Goal: Feedback & Contribution: Leave review/rating

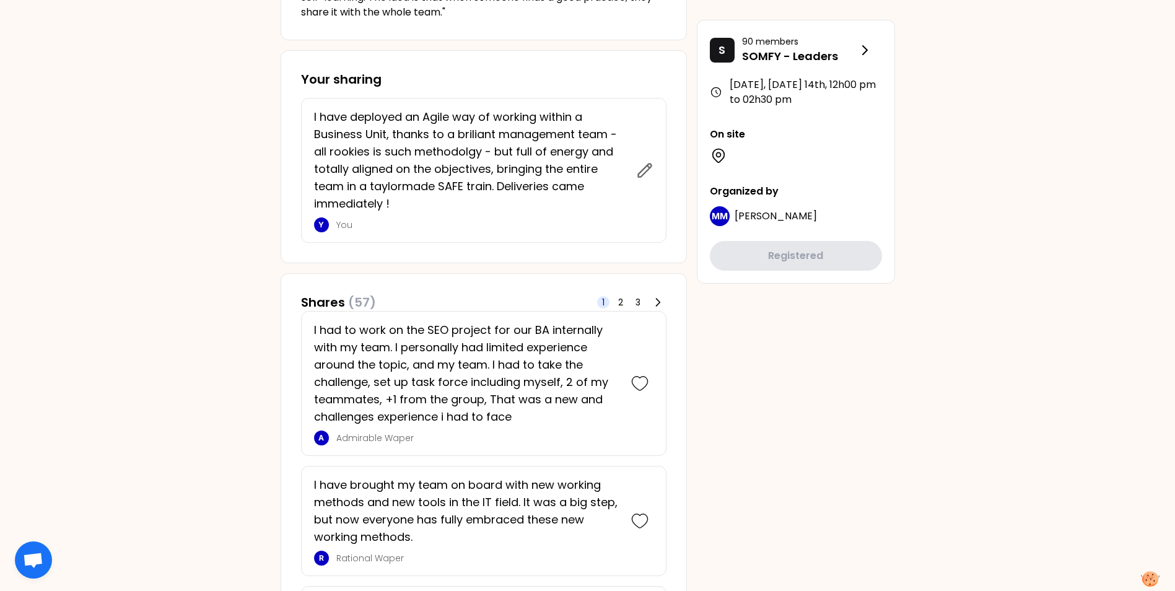
scroll to position [557, 0]
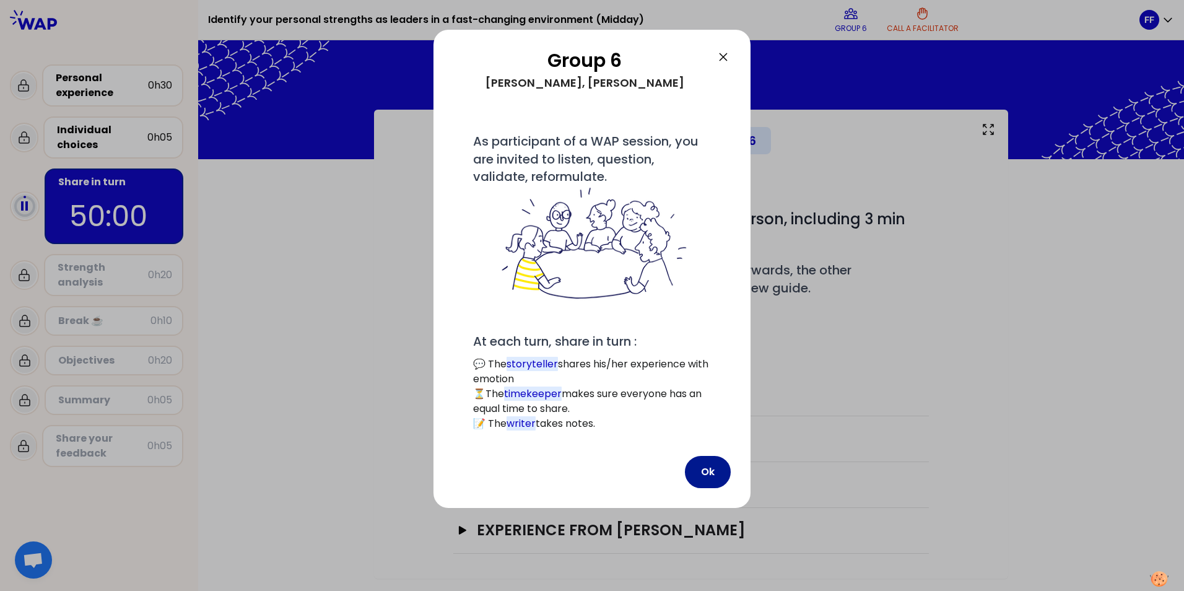
click at [705, 478] on button "Ok" at bounding box center [708, 472] width 46 height 32
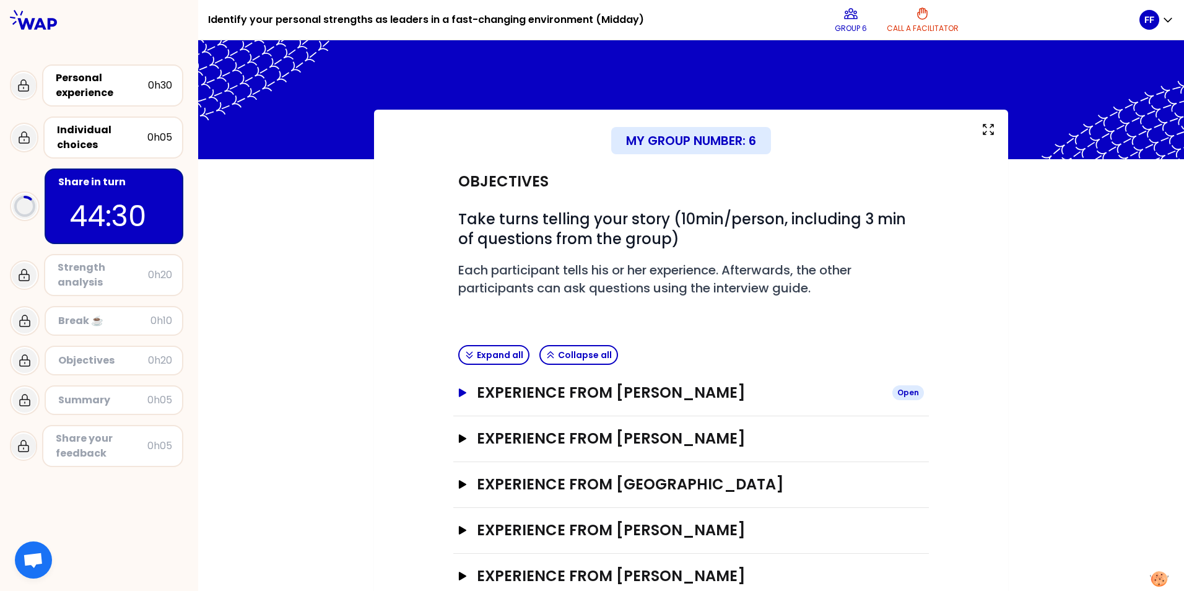
click at [458, 396] on icon "button" at bounding box center [463, 392] width 10 height 9
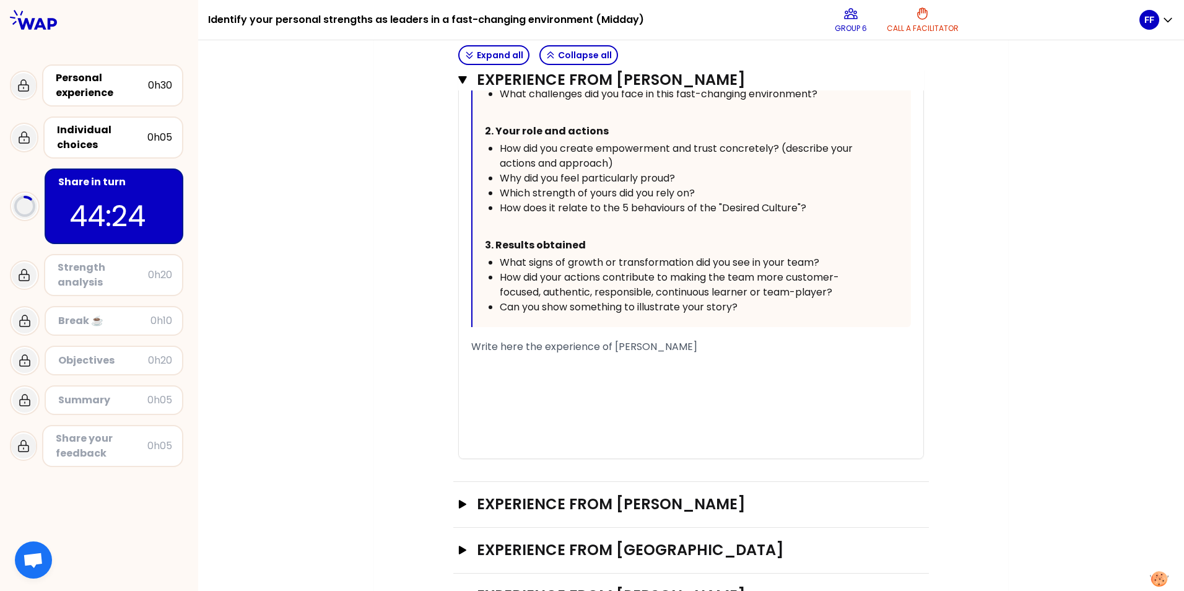
scroll to position [718, 0]
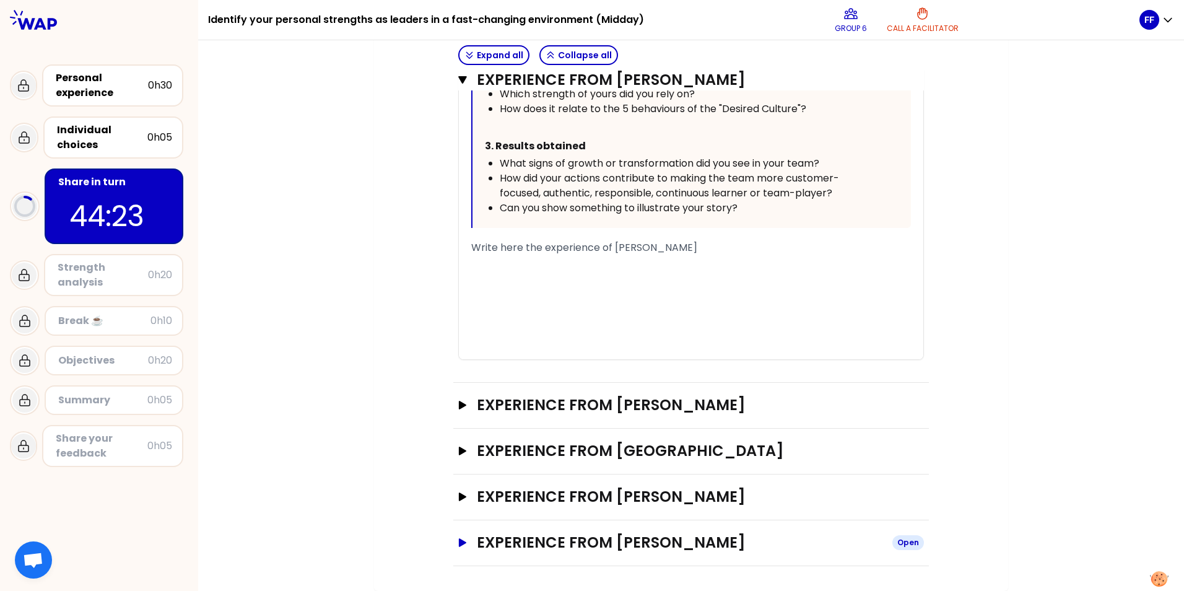
click at [460, 542] on icon "button" at bounding box center [462, 542] width 7 height 9
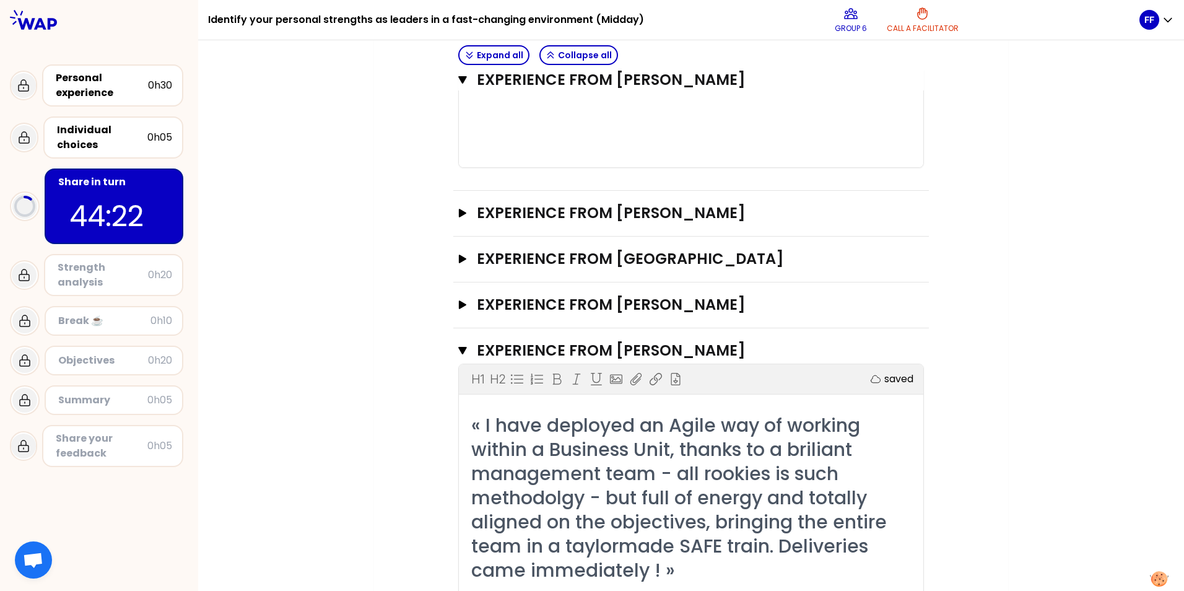
scroll to position [966, 0]
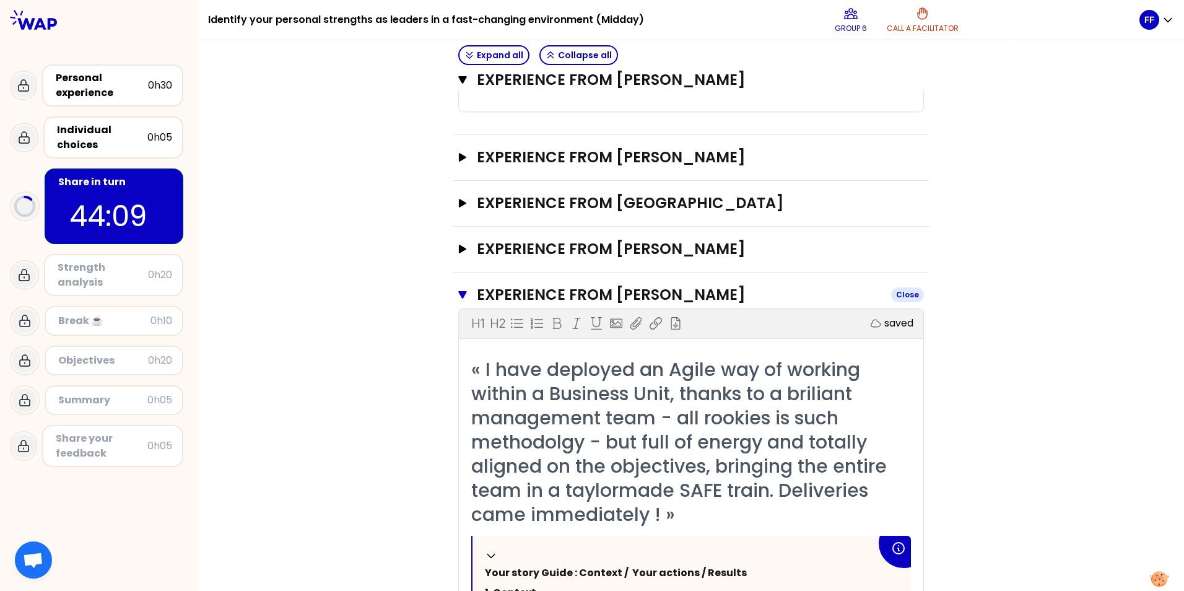
click at [458, 295] on icon "button" at bounding box center [462, 294] width 9 height 7
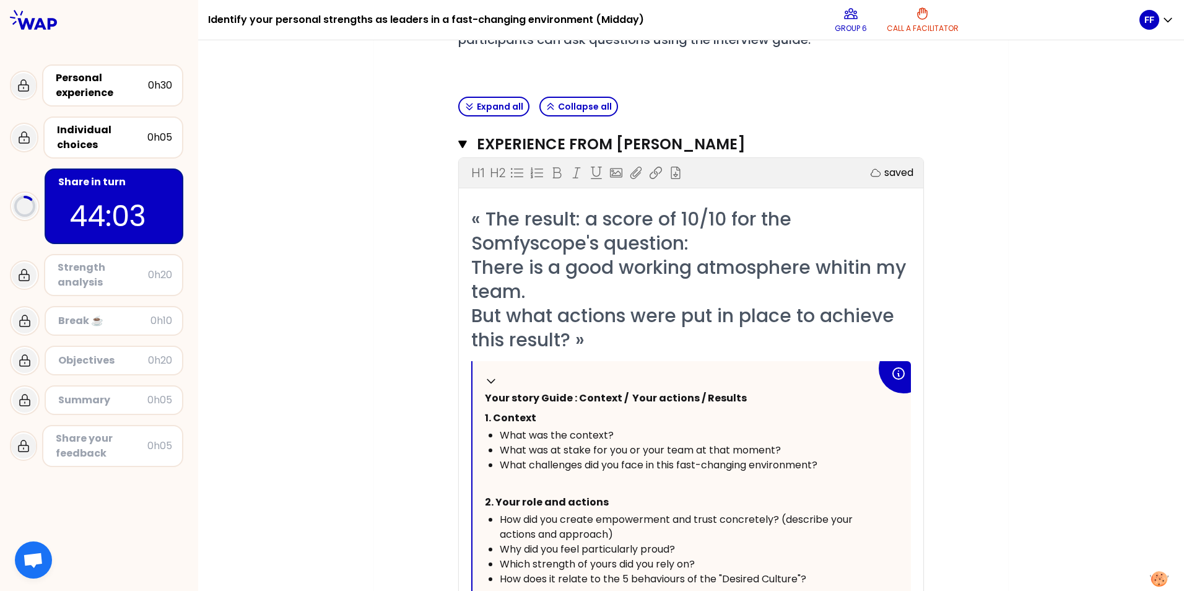
scroll to position [285, 0]
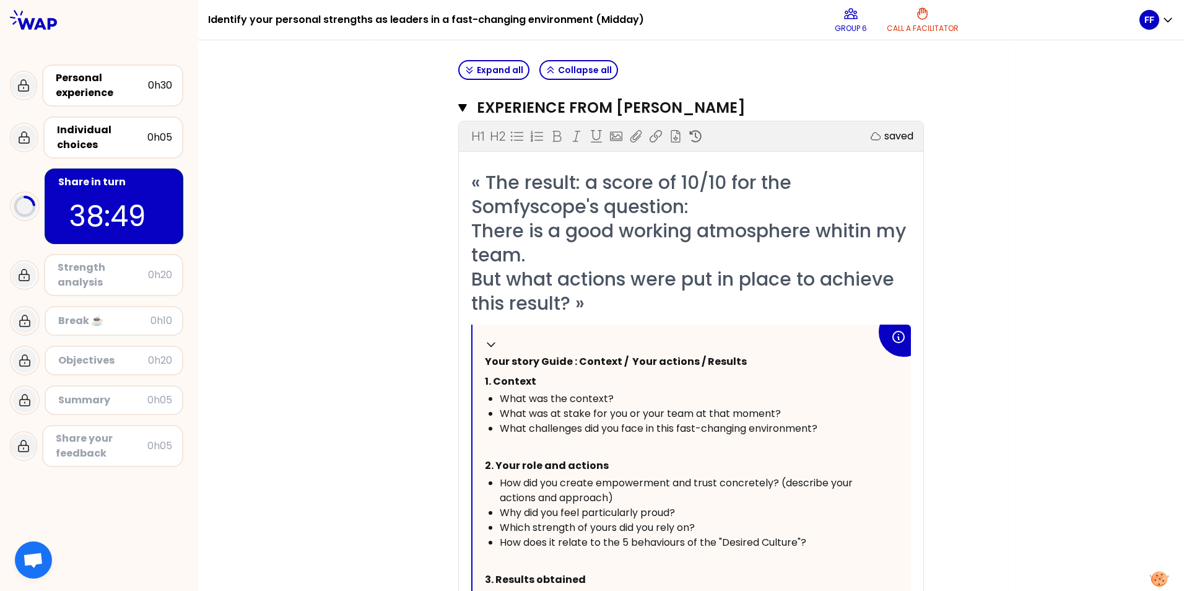
click at [1053, 271] on div "My group number: 6 Objectives # Take turns telling your story (10min/person, in…" at bounding box center [691, 469] width 986 height 1289
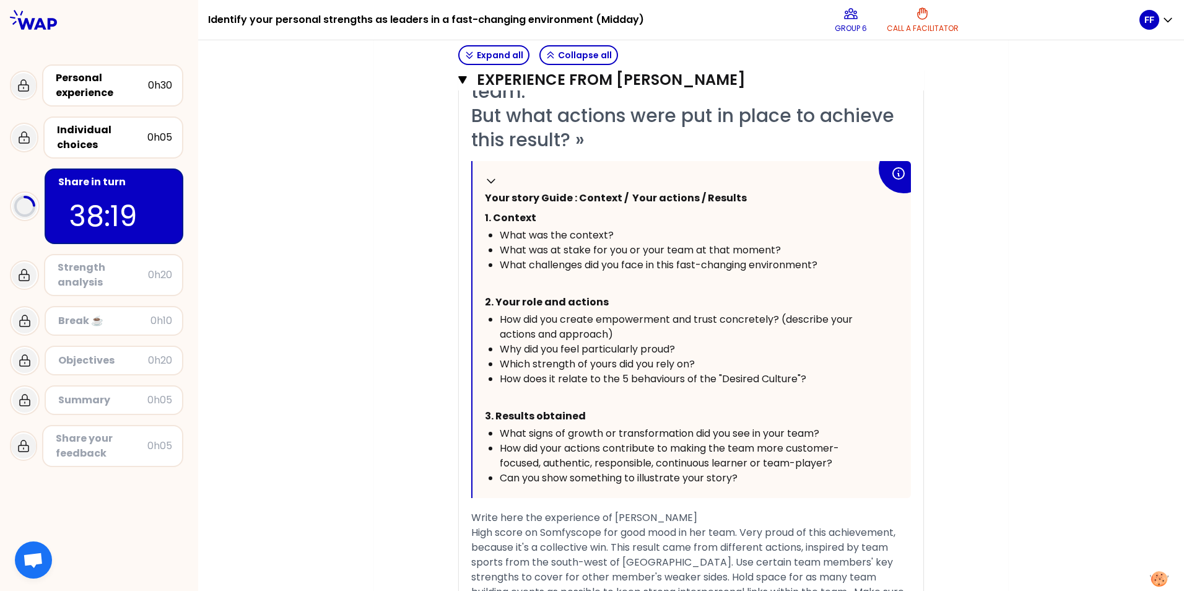
scroll to position [533, 0]
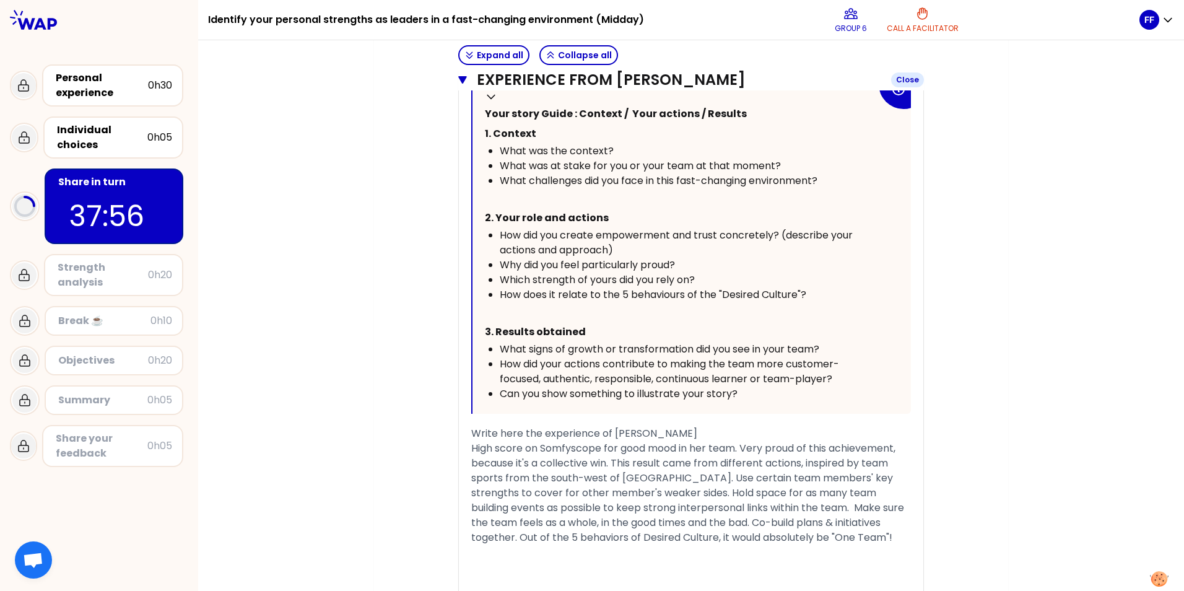
click at [458, 79] on icon "button" at bounding box center [462, 79] width 9 height 7
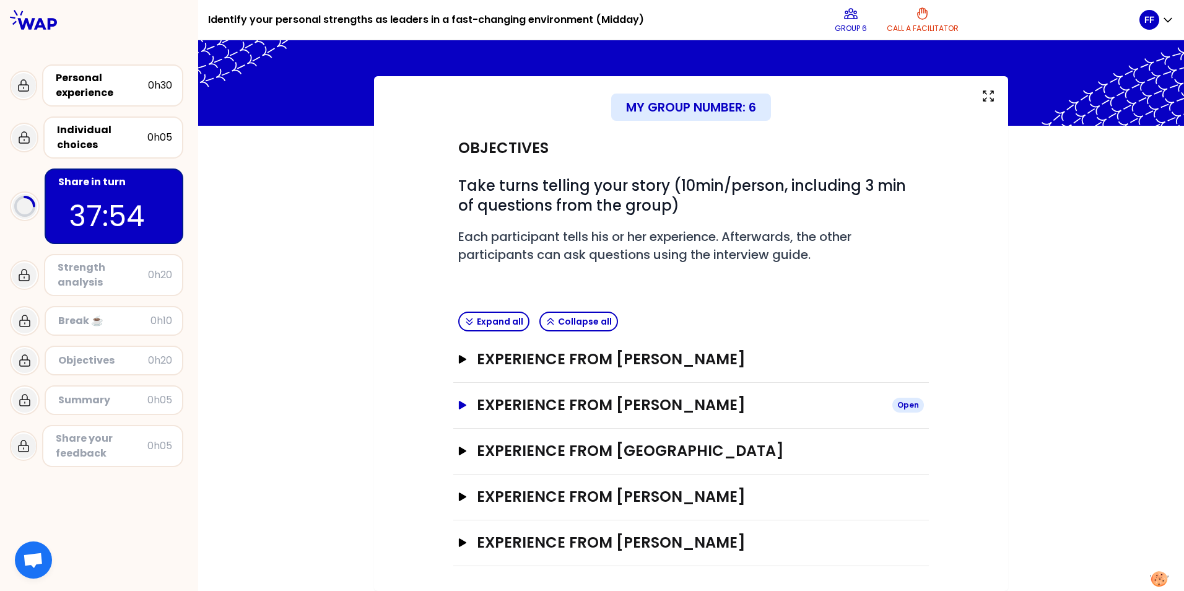
click at [459, 407] on icon "button" at bounding box center [462, 405] width 7 height 9
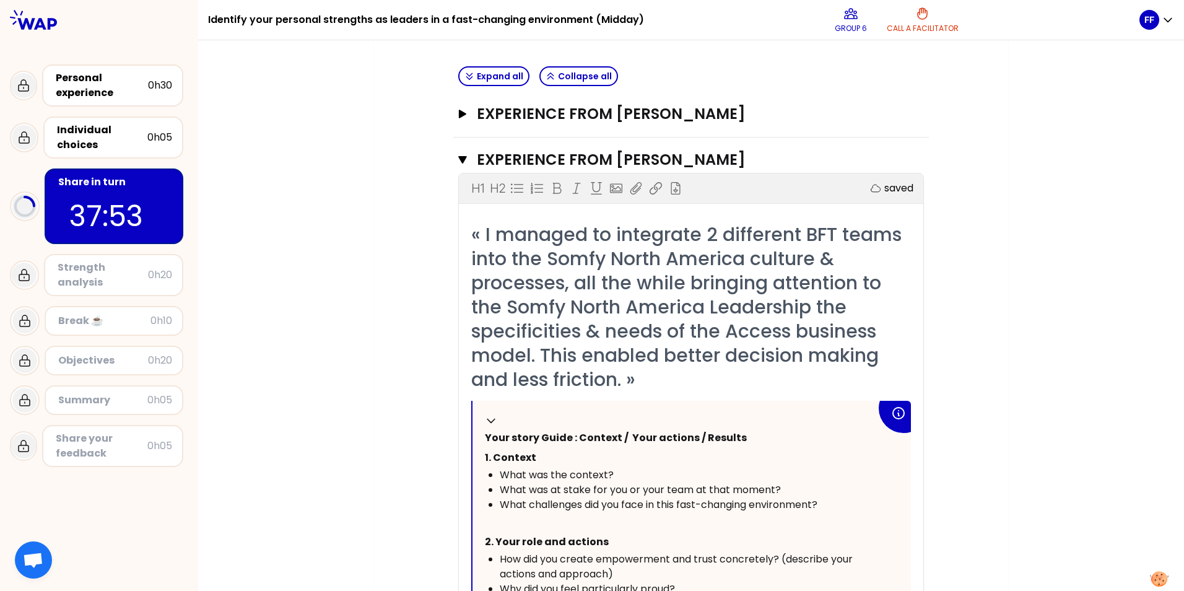
scroll to position [281, 0]
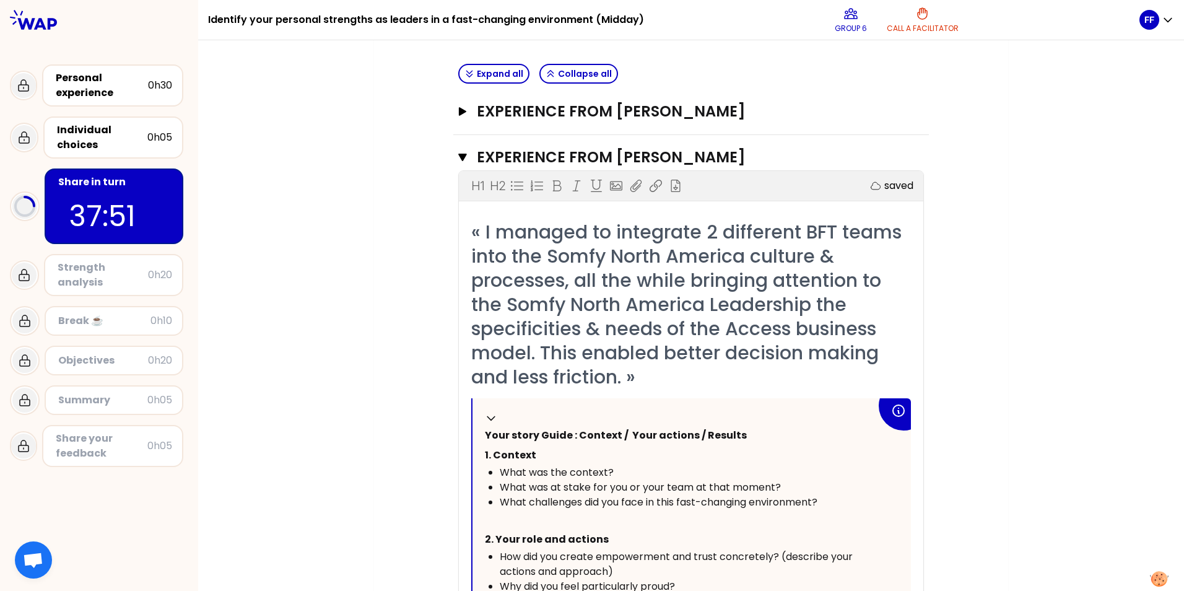
drag, startPoint x: 389, startPoint y: 416, endPoint x: 1126, endPoint y: 303, distance: 746.1
click at [1126, 303] on div "My group number: 6 Objectives # Take turns telling your story (10min/person, in…" at bounding box center [691, 440] width 986 height 1224
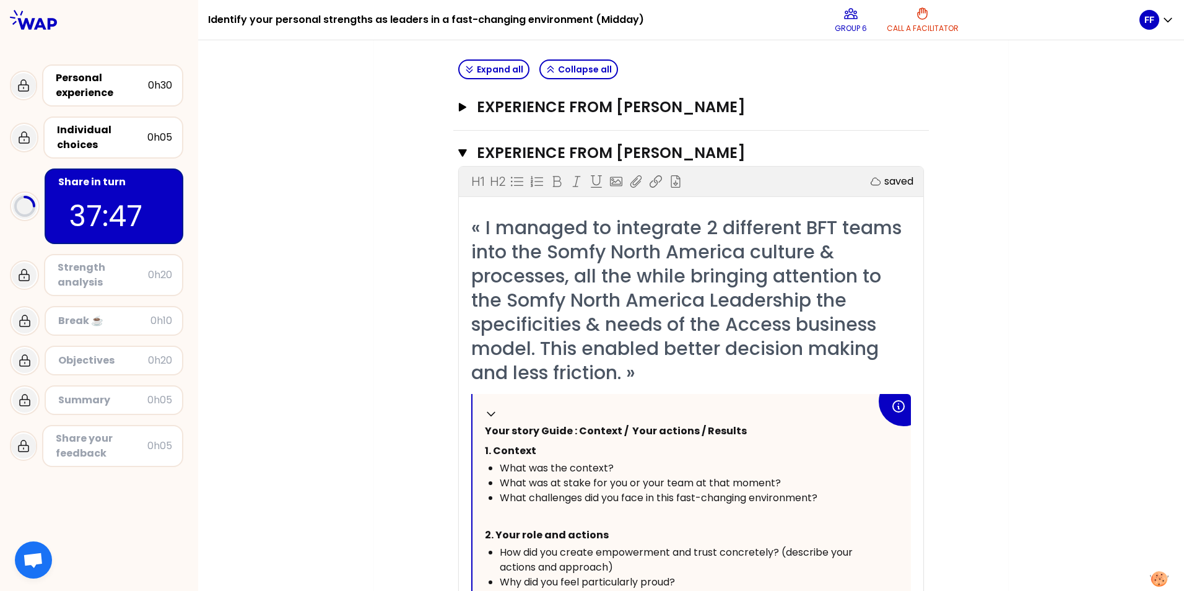
scroll to position [95, 0]
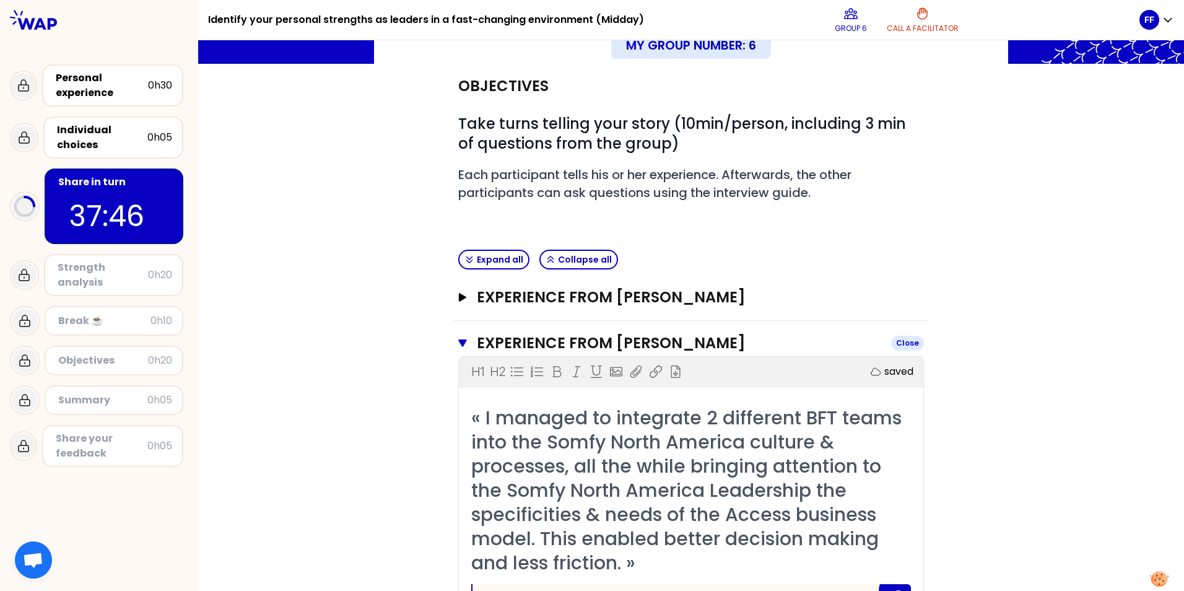
click at [462, 339] on icon "button" at bounding box center [462, 343] width 9 height 10
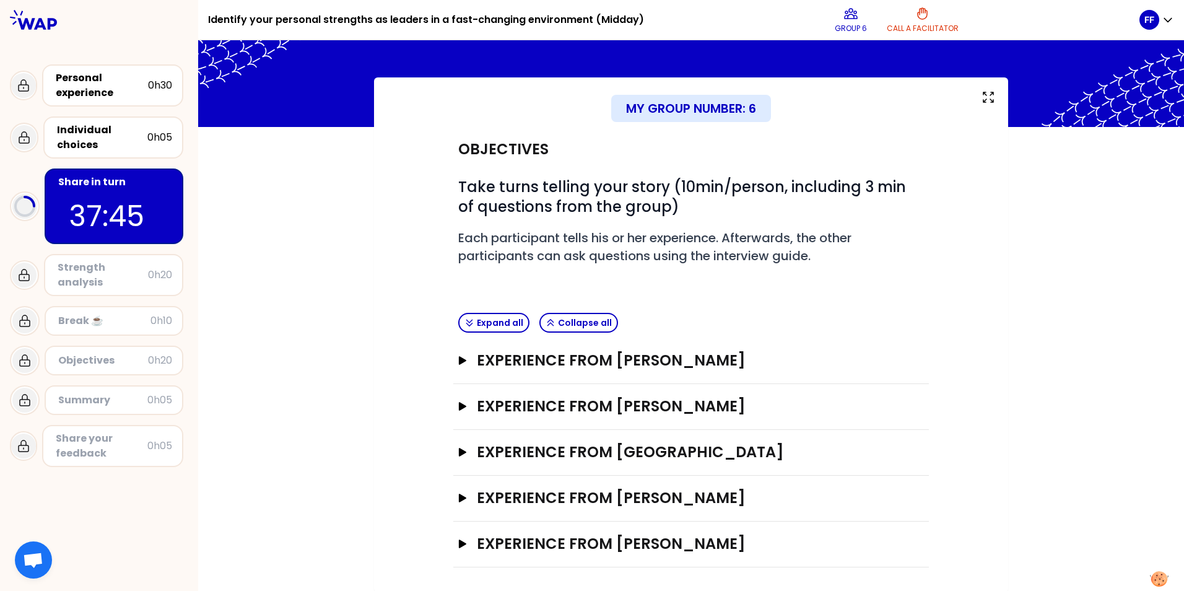
scroll to position [33, 0]
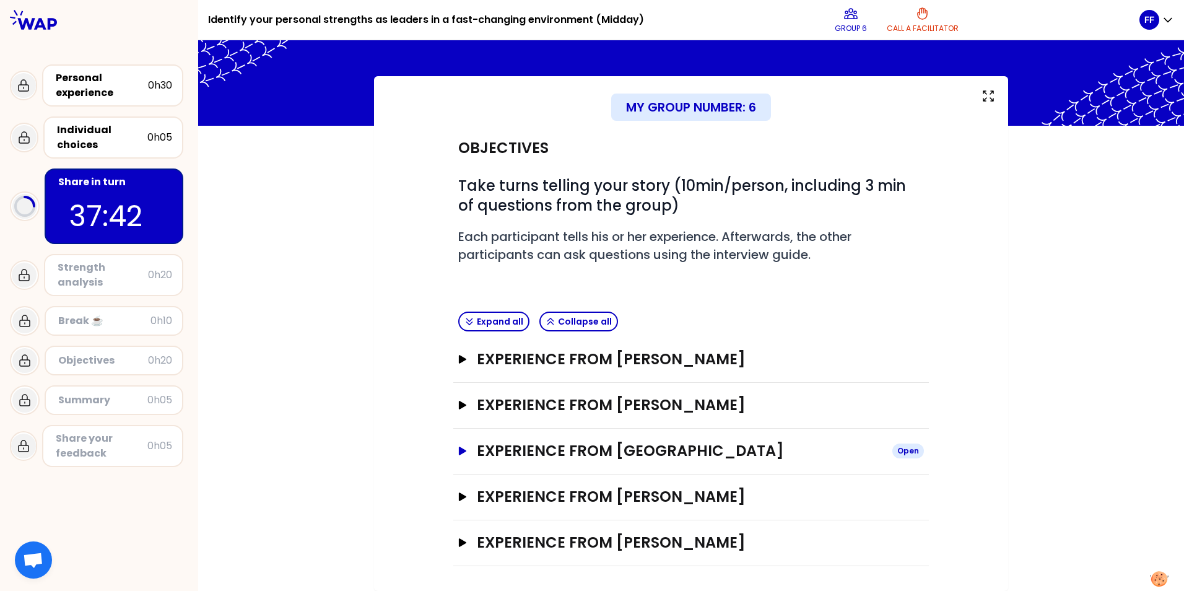
click at [459, 448] on icon "button" at bounding box center [462, 450] width 7 height 9
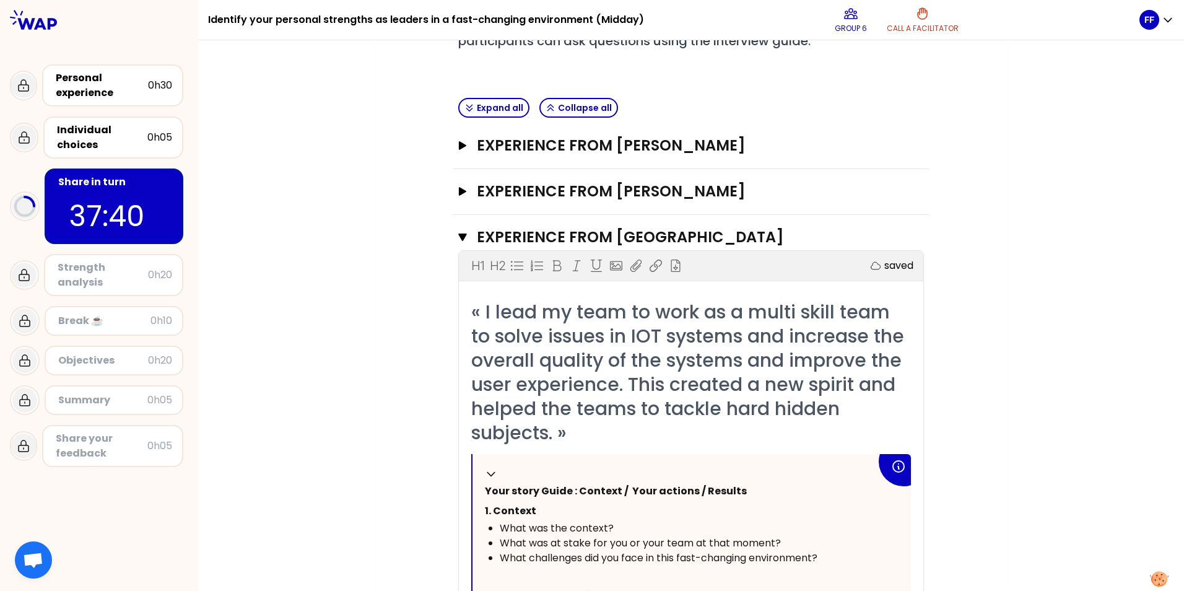
scroll to position [281, 0]
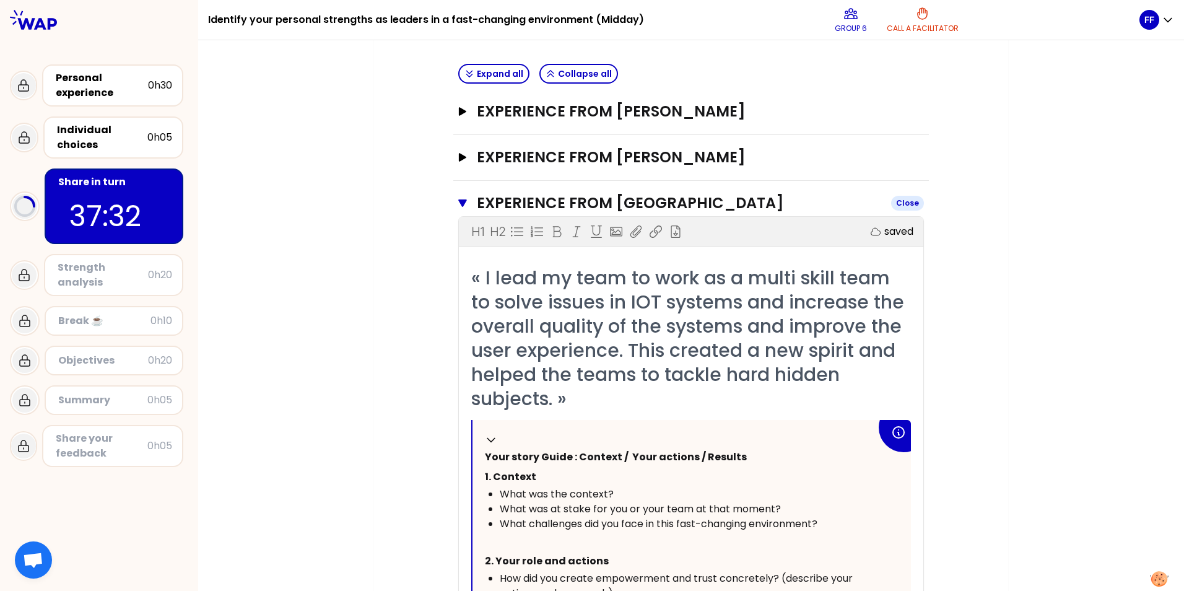
click at [458, 203] on icon "button" at bounding box center [462, 202] width 9 height 7
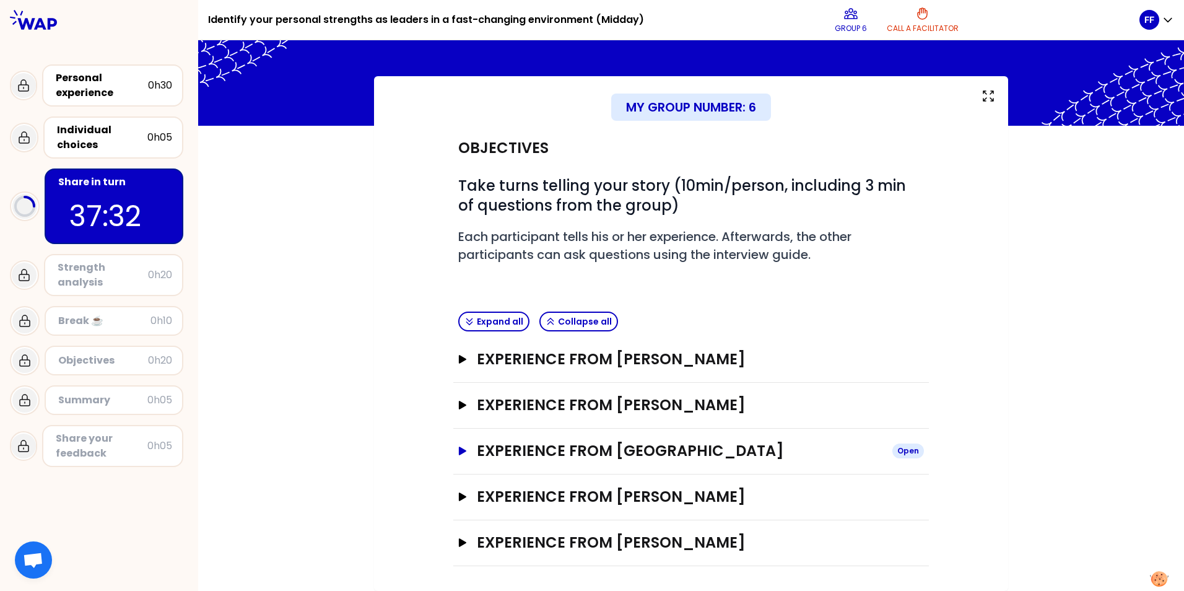
scroll to position [33, 0]
click at [340, 469] on div "My group number: 6 Objectives # Take turns telling your story (10min/person, in…" at bounding box center [691, 333] width 986 height 515
click at [459, 407] on icon "button" at bounding box center [462, 405] width 7 height 9
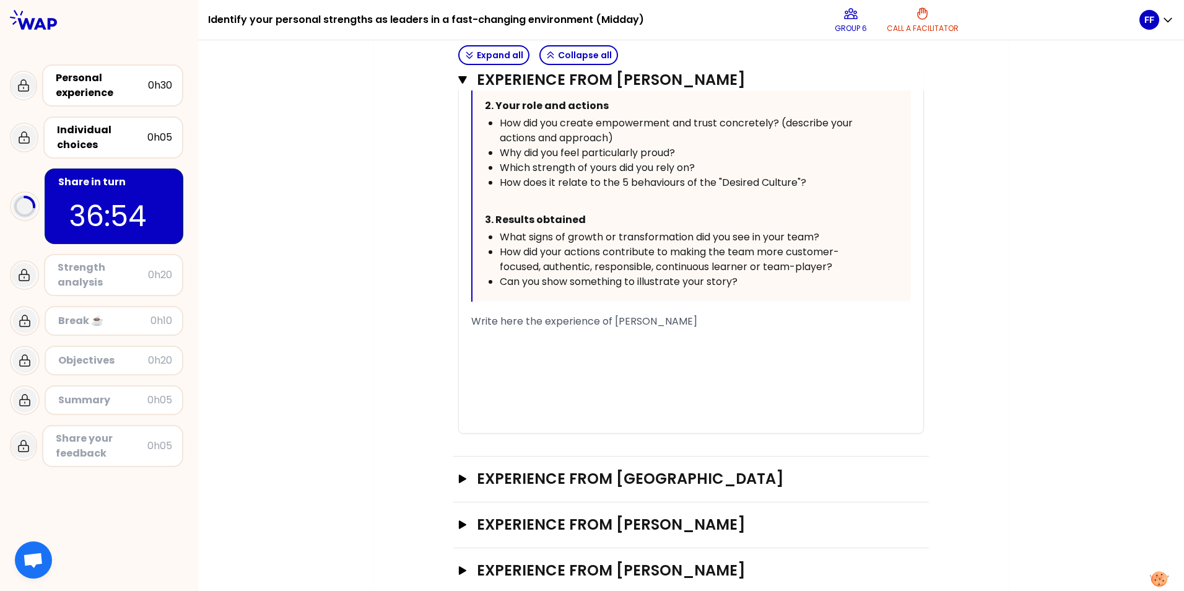
scroll to position [743, 0]
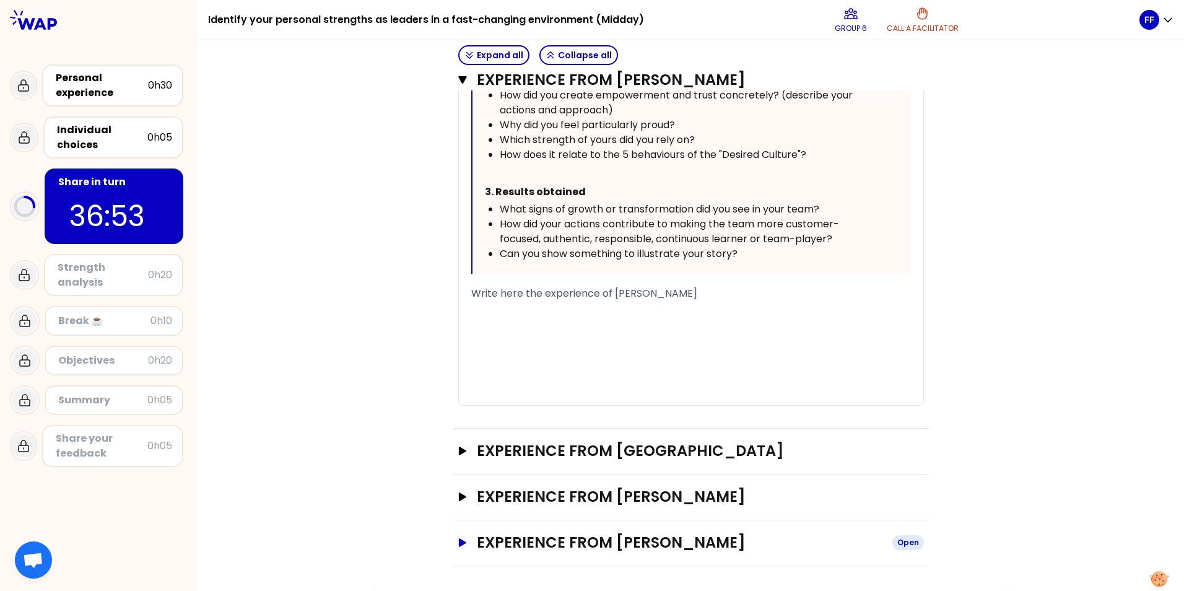
click at [459, 539] on icon "button" at bounding box center [462, 542] width 7 height 9
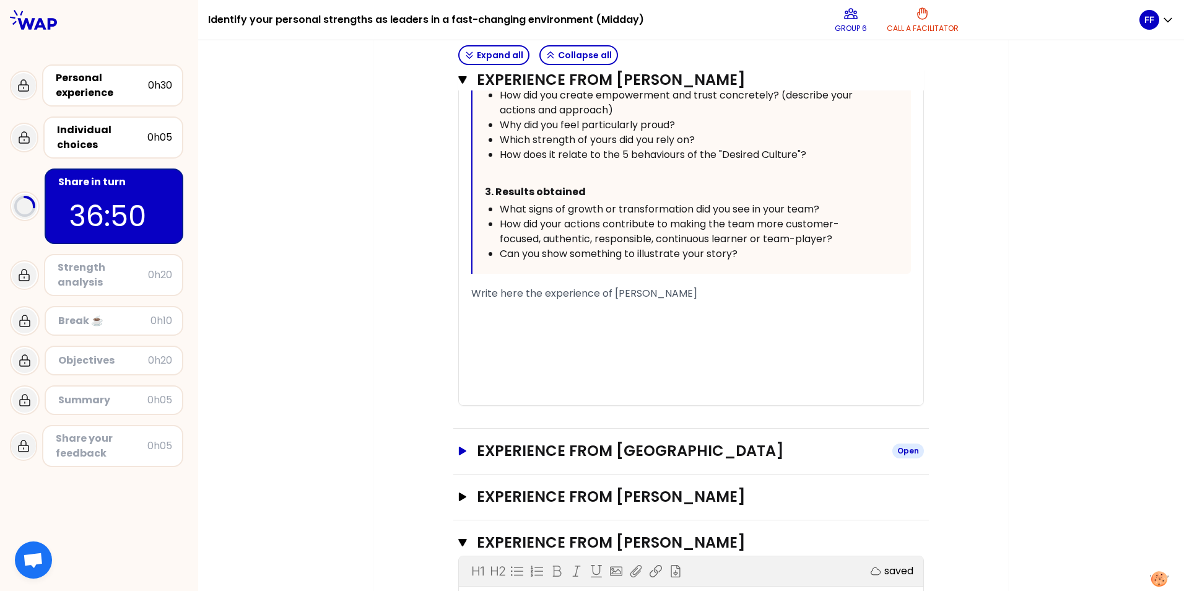
click at [458, 455] on icon "button" at bounding box center [463, 450] width 10 height 9
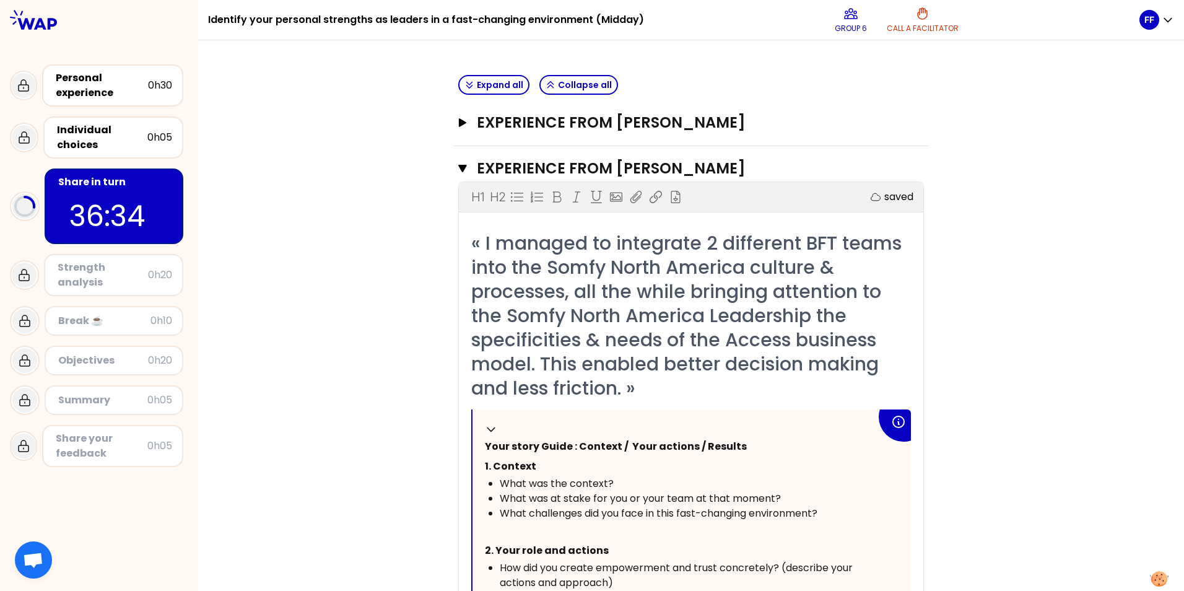
scroll to position [309, 0]
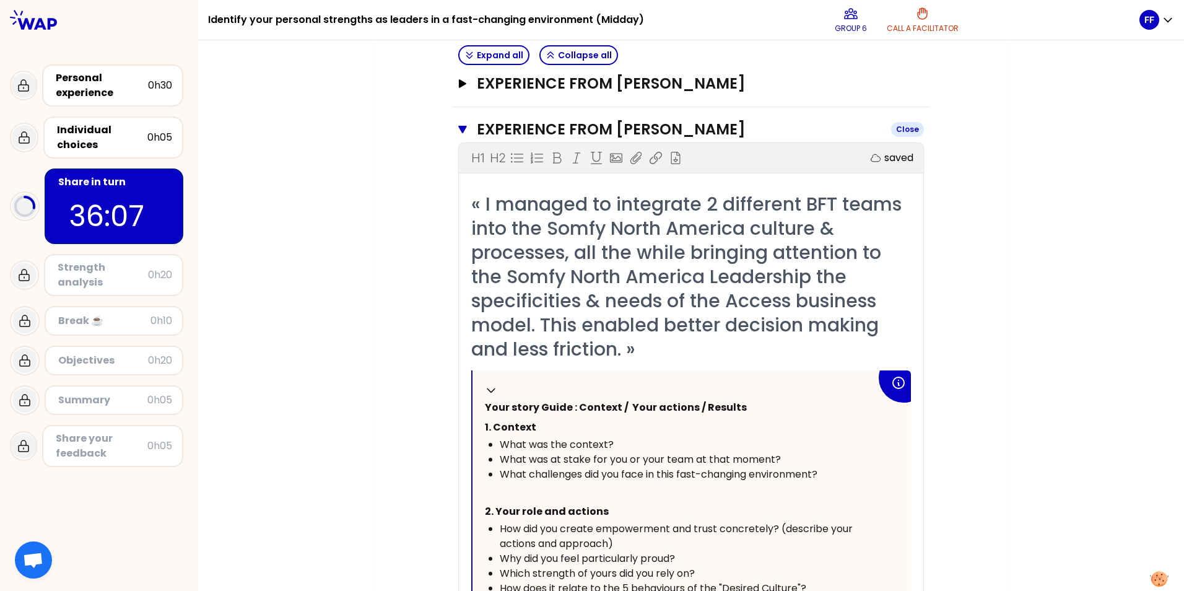
click at [458, 131] on icon "button" at bounding box center [462, 129] width 9 height 10
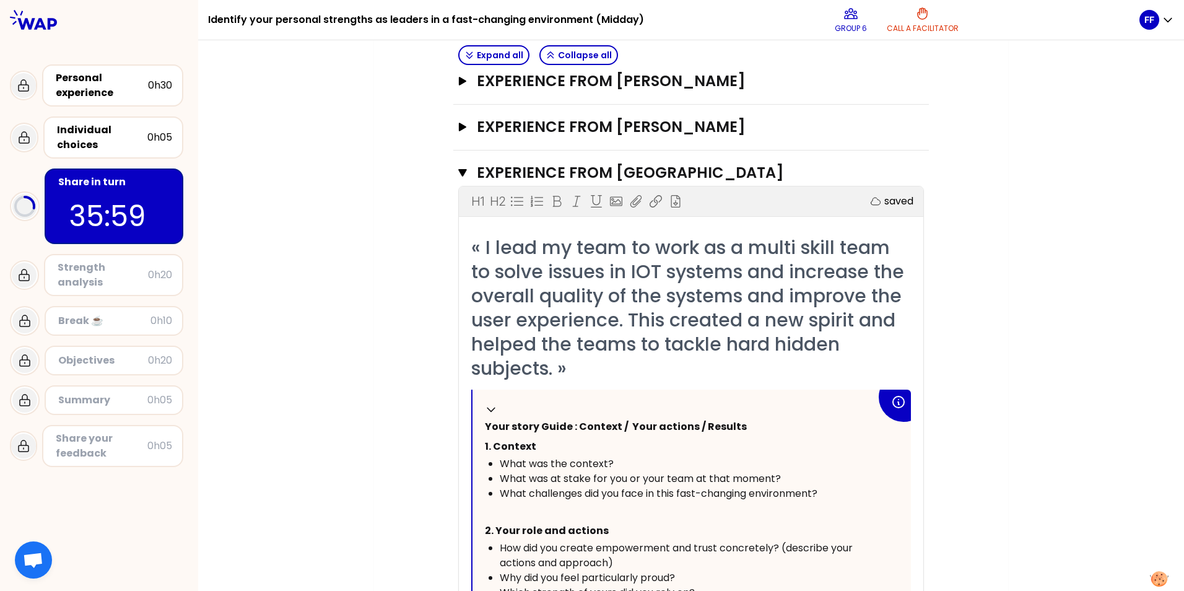
scroll to position [371, 0]
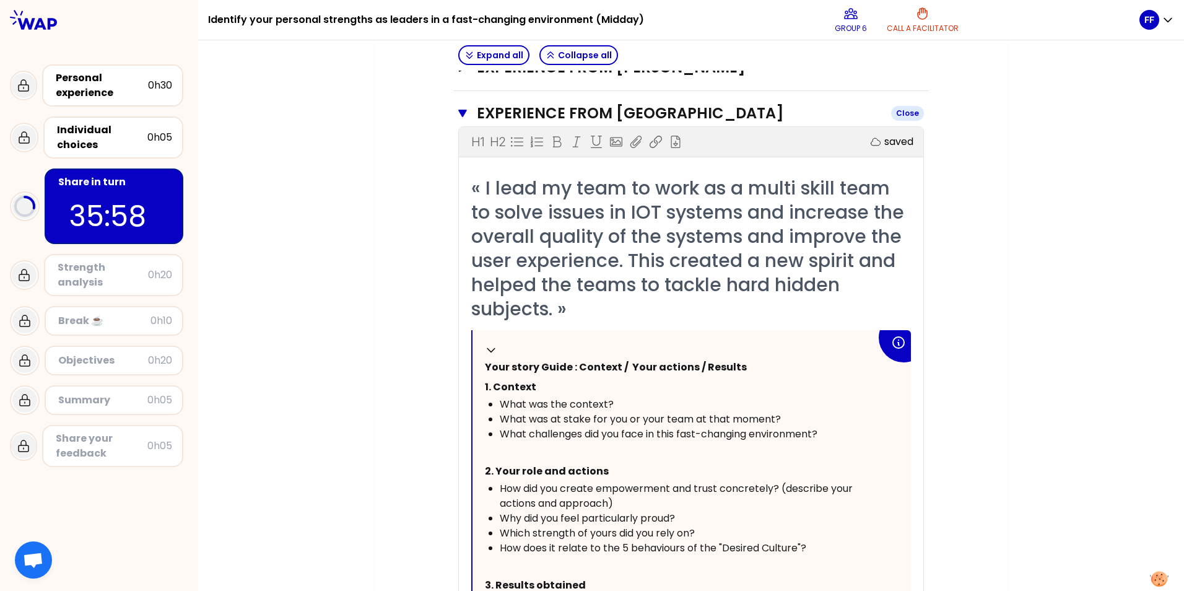
click at [458, 115] on icon "button" at bounding box center [462, 113] width 9 height 7
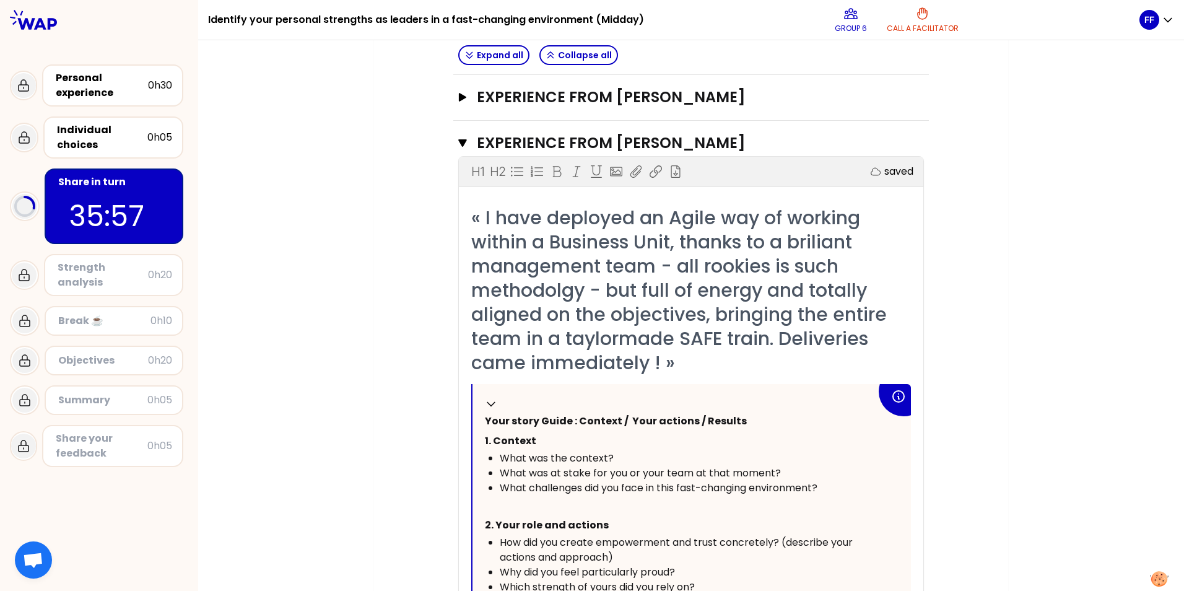
scroll to position [309, 0]
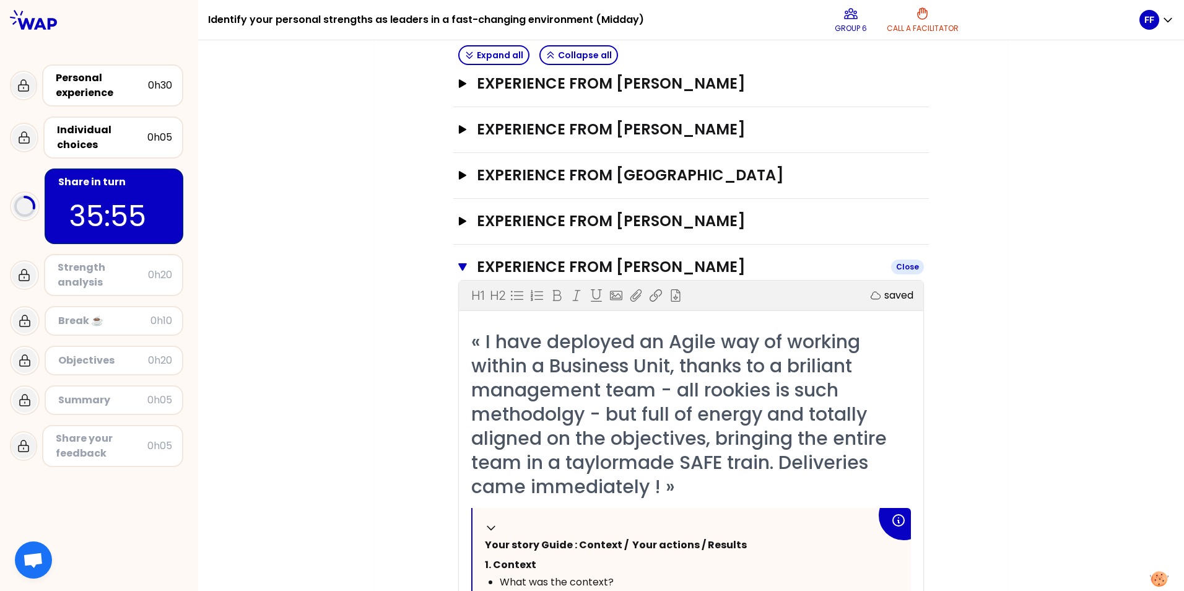
click at [461, 265] on icon "button" at bounding box center [462, 266] width 9 height 7
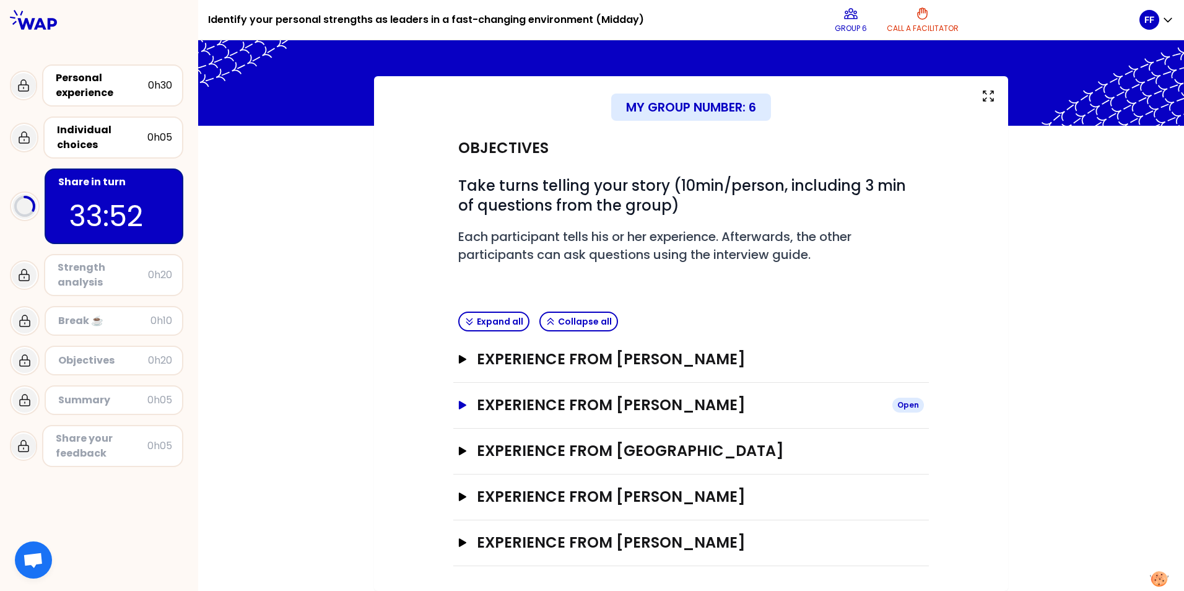
click at [459, 406] on icon "button" at bounding box center [462, 405] width 7 height 9
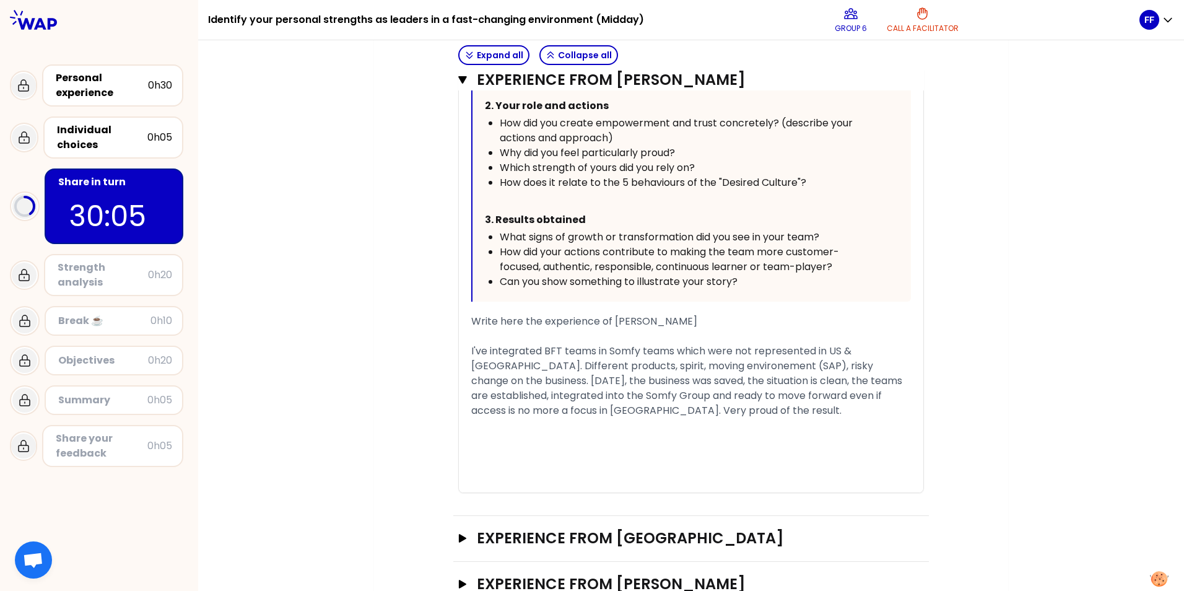
scroll to position [653, 0]
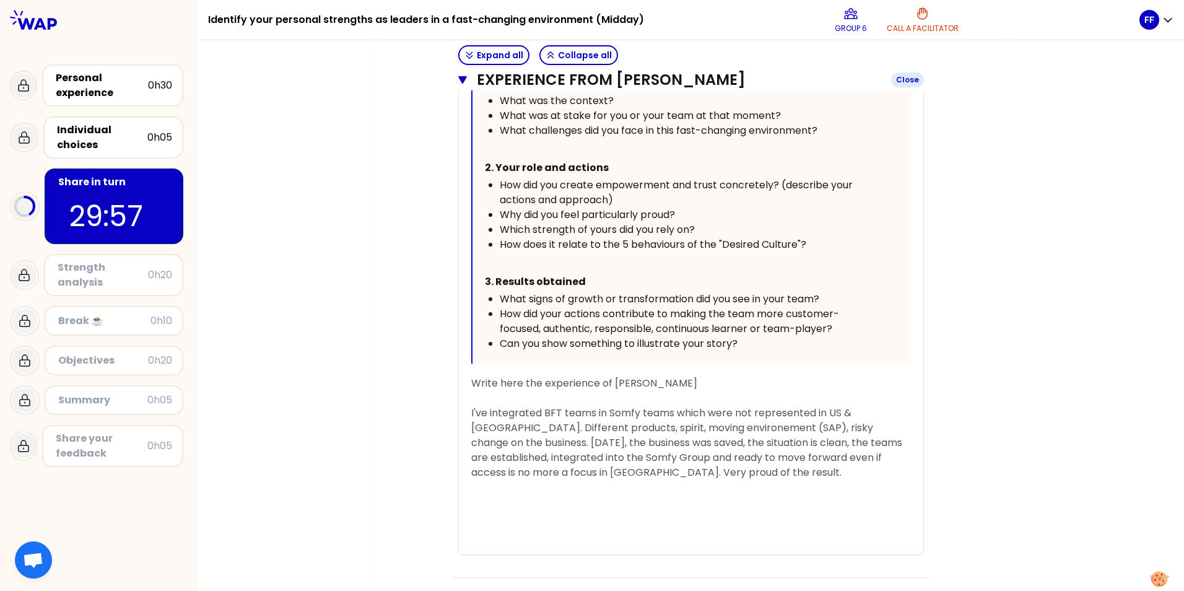
click at [458, 76] on icon "button" at bounding box center [462, 80] width 9 height 10
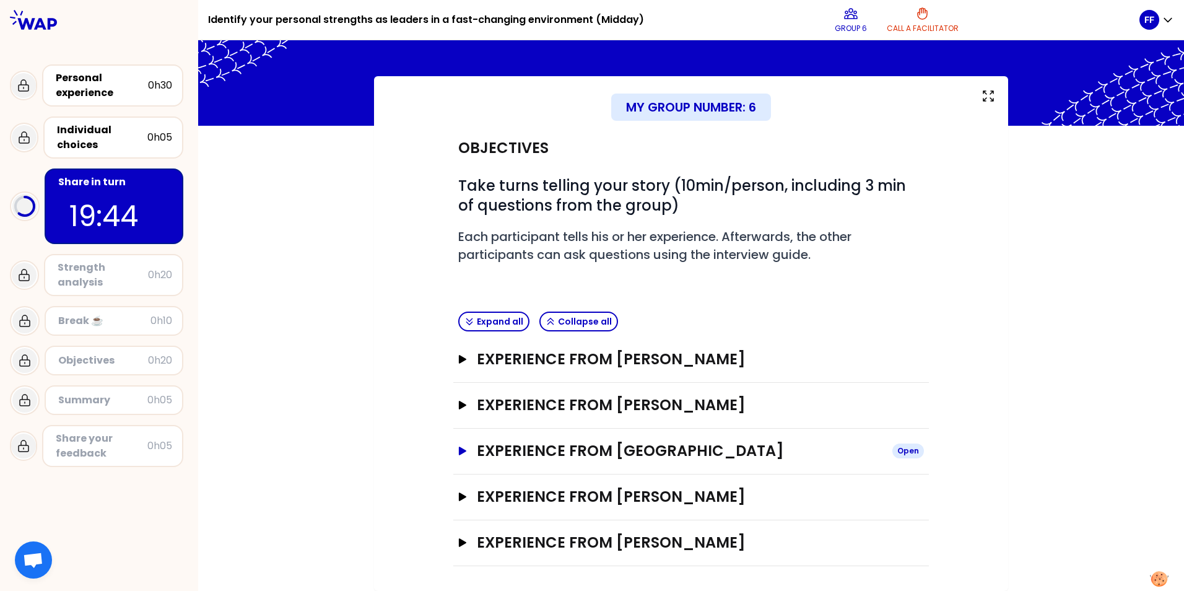
click at [458, 446] on button "Experience from [GEOGRAPHIC_DATA] Open" at bounding box center [691, 451] width 466 height 20
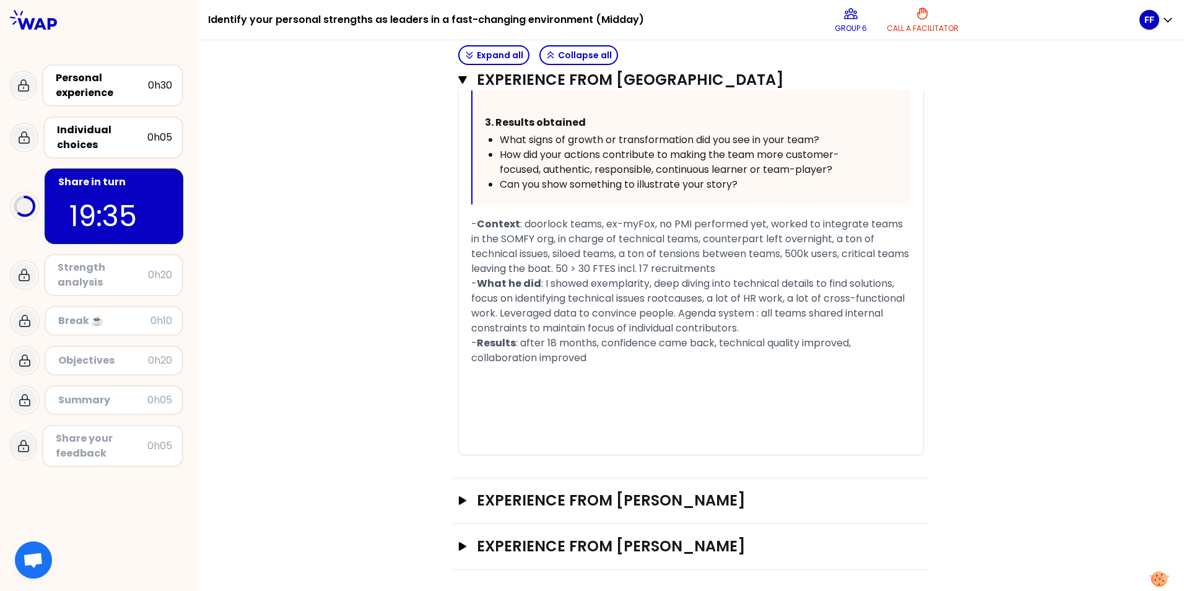
scroll to position [837, 0]
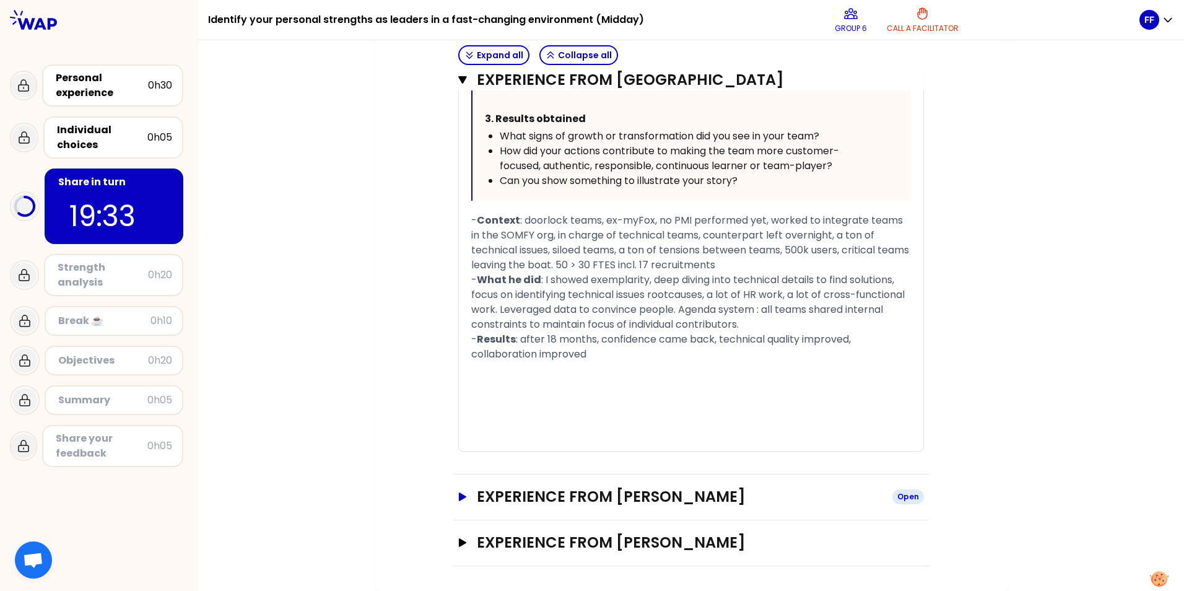
click at [460, 495] on icon "button" at bounding box center [462, 496] width 7 height 9
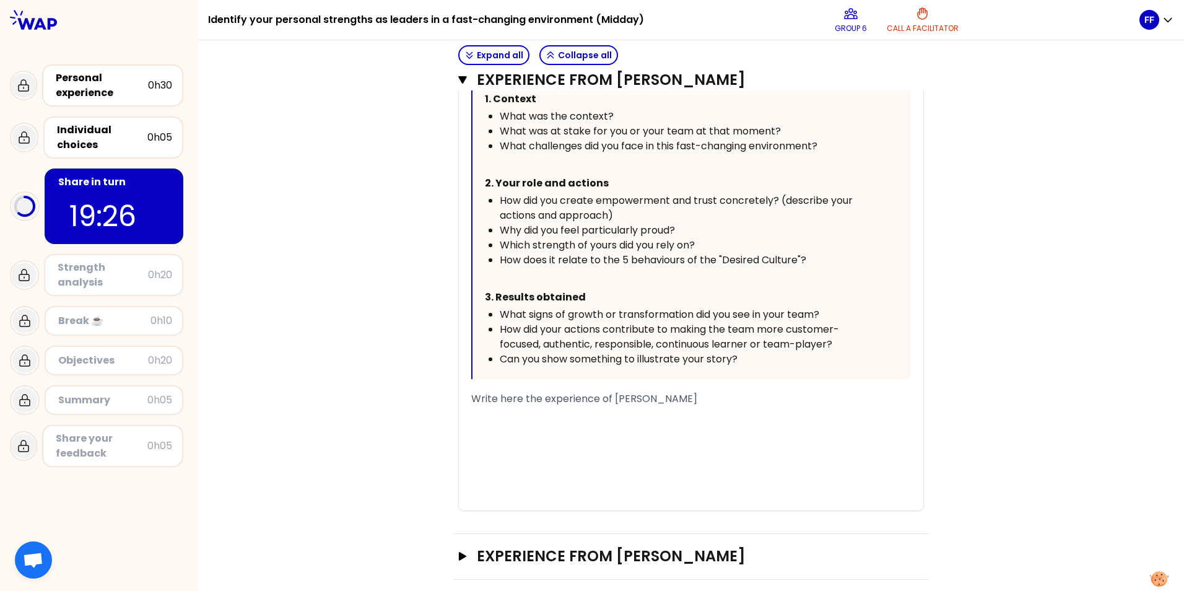
scroll to position [1546, 0]
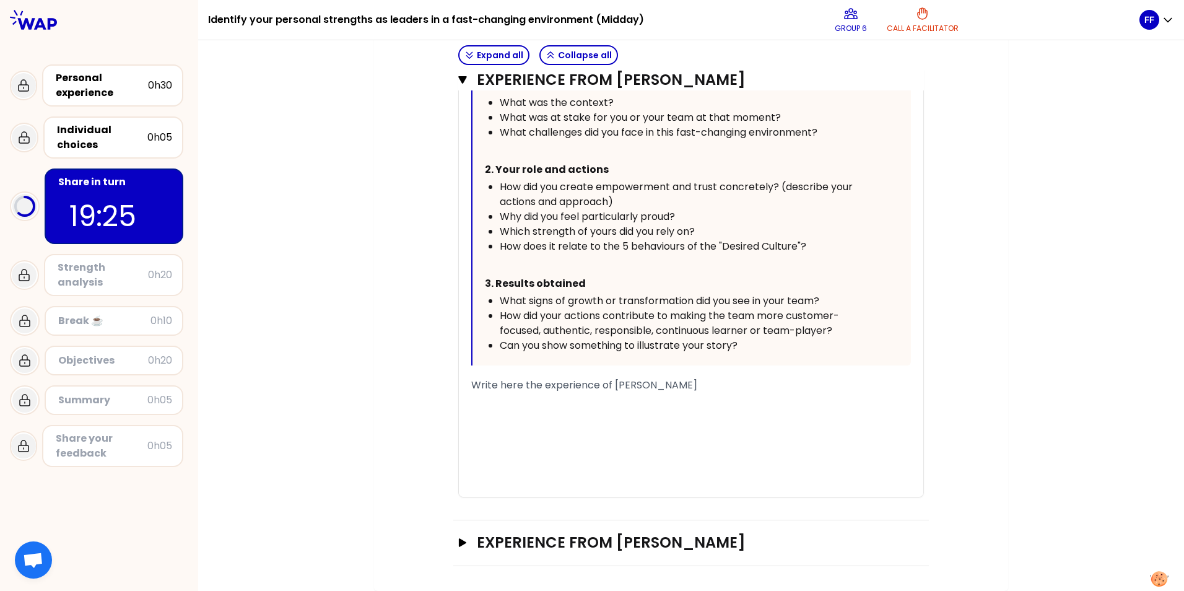
click at [483, 404] on div "﻿" at bounding box center [691, 400] width 440 height 15
click at [554, 403] on div "﻿" at bounding box center [691, 400] width 440 height 15
click at [553, 417] on div "﻿" at bounding box center [691, 414] width 440 height 15
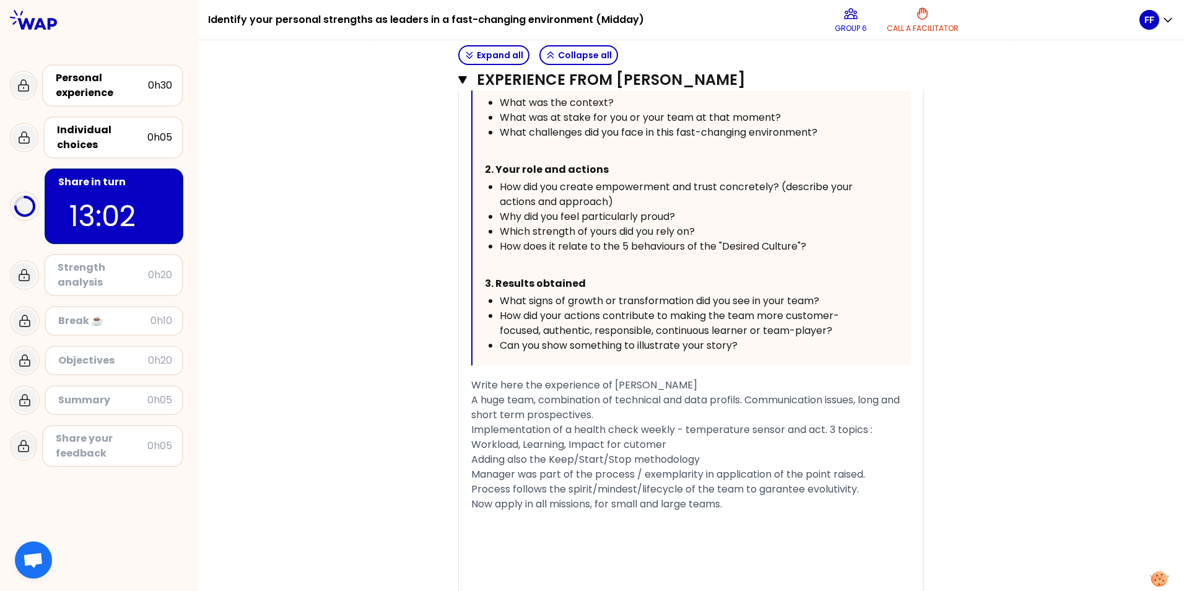
click at [471, 401] on span "A huge team, combination of technical and data profils. Communication issues, l…" at bounding box center [686, 407] width 431 height 29
drag, startPoint x: 785, startPoint y: 431, endPoint x: 820, endPoint y: 431, distance: 35.3
click at [820, 431] on span "Implementation of a health check weekly - temperature sensor and act. 3 topics …" at bounding box center [673, 436] width 404 height 29
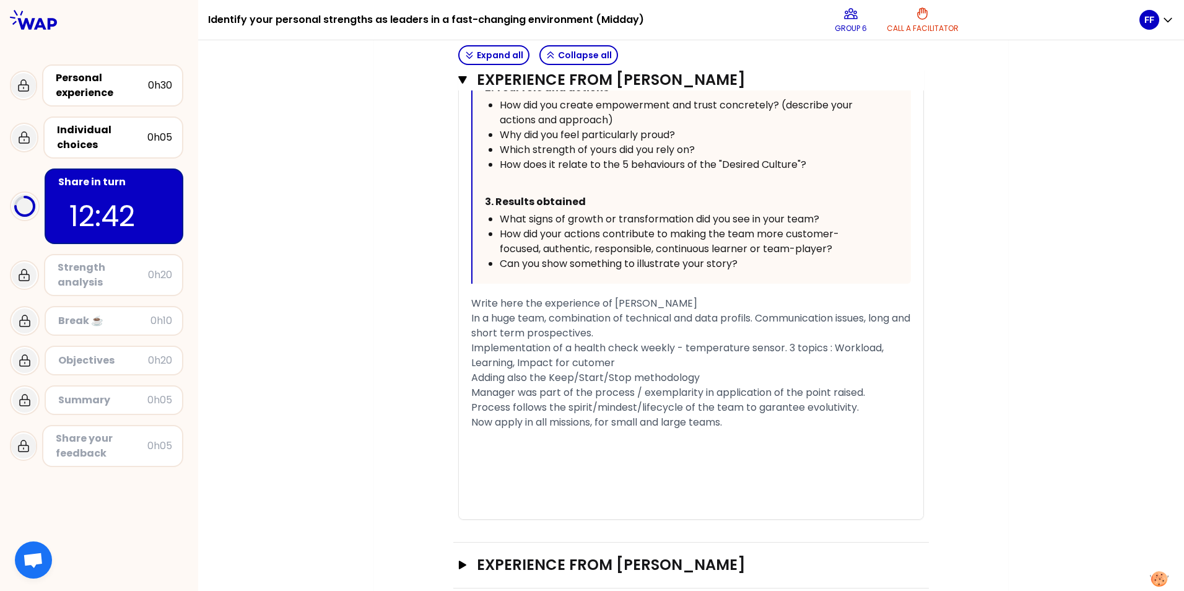
scroll to position [1650, 0]
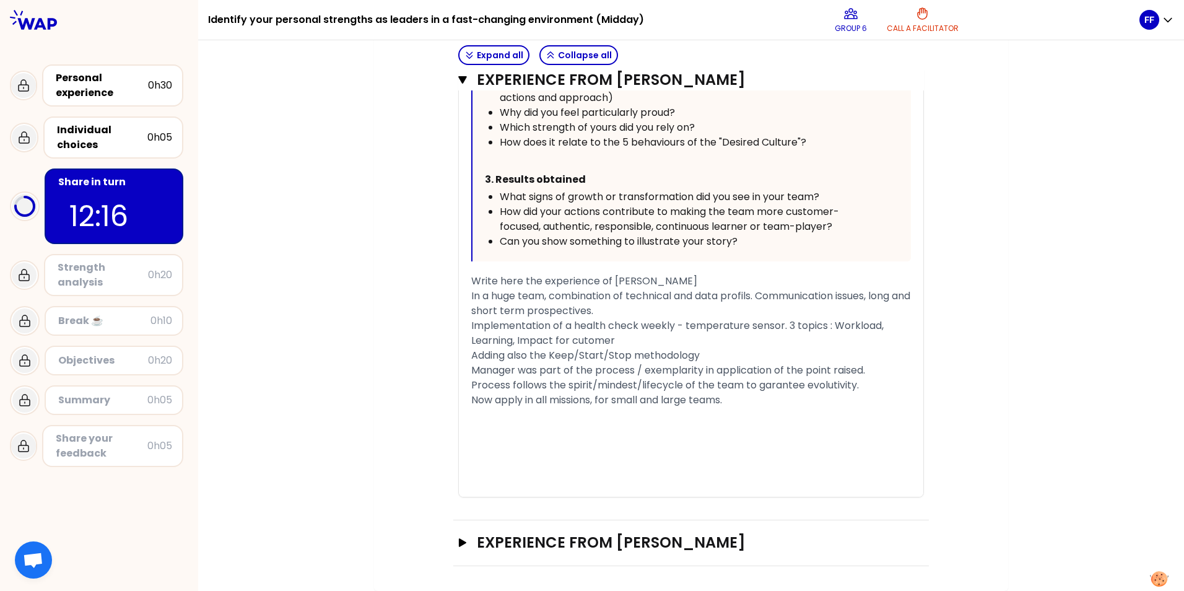
click at [728, 400] on div "Now apply in all missions, for small and large teams." at bounding box center [691, 400] width 440 height 15
click at [459, 540] on icon "button" at bounding box center [462, 542] width 7 height 9
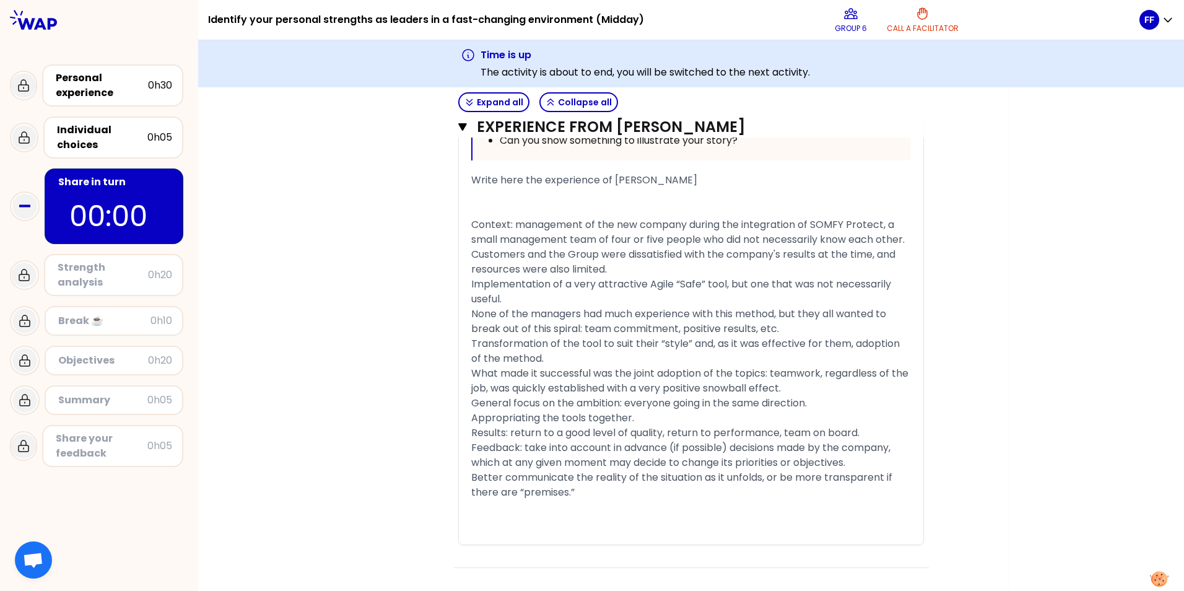
scroll to position [2659, 0]
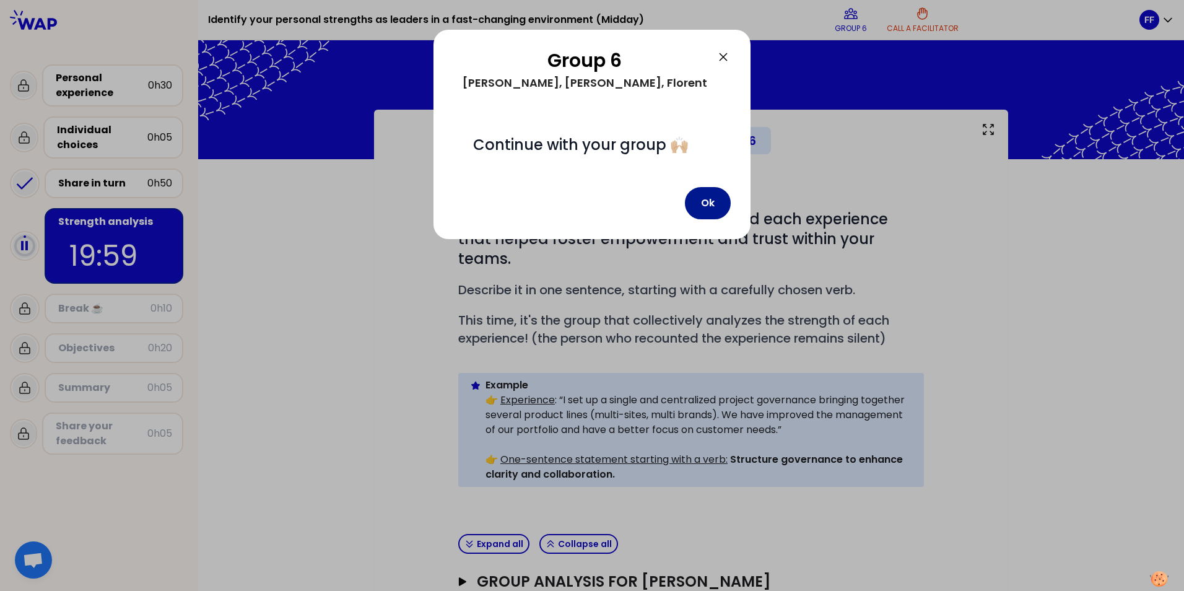
click at [703, 200] on button "Ok" at bounding box center [708, 203] width 46 height 32
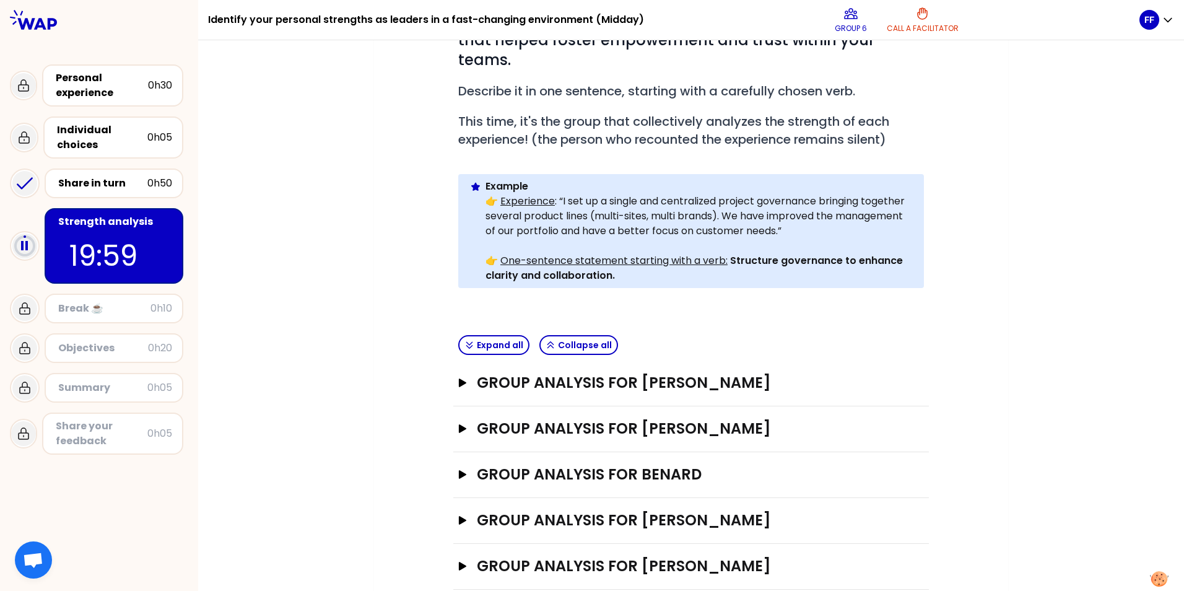
scroll to position [203, 0]
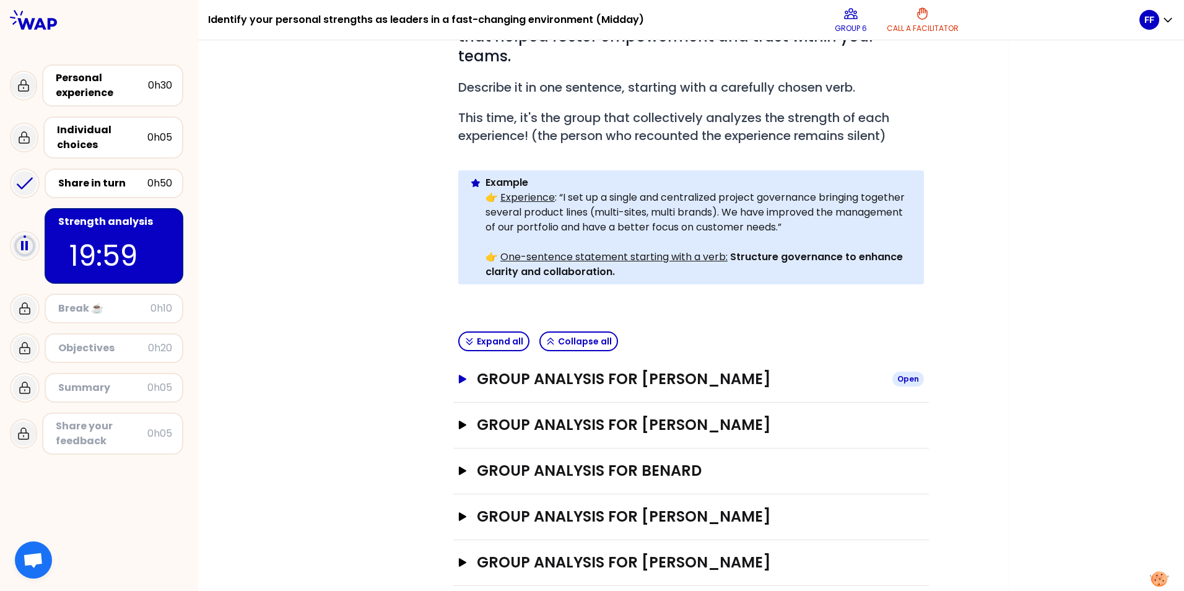
click at [909, 372] on div "Open" at bounding box center [908, 379] width 32 height 15
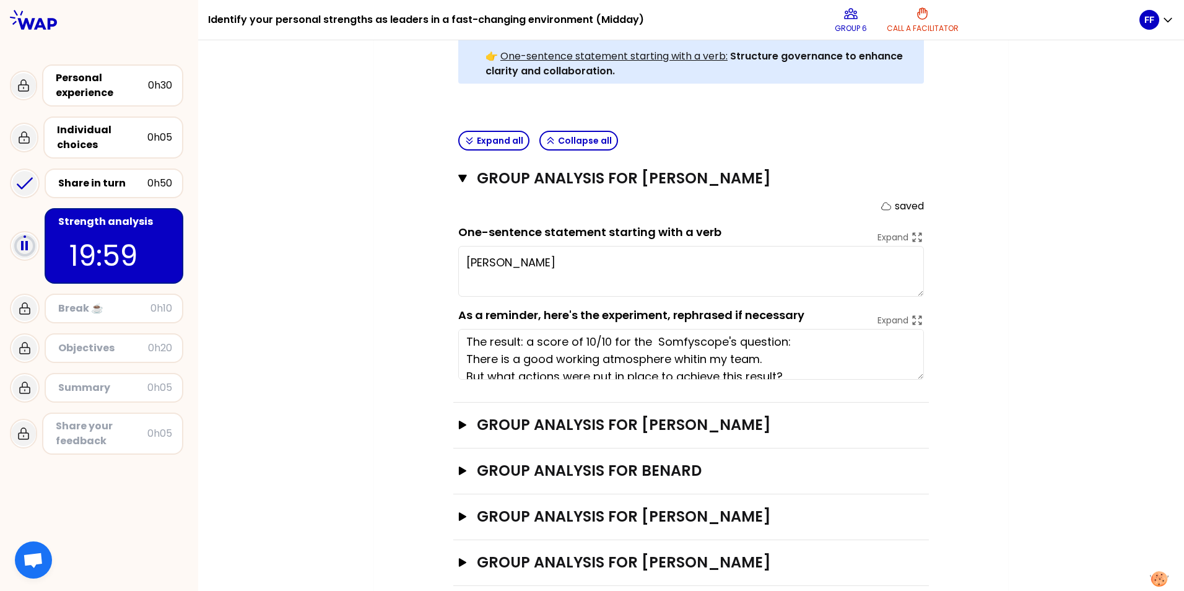
scroll to position [0, 0]
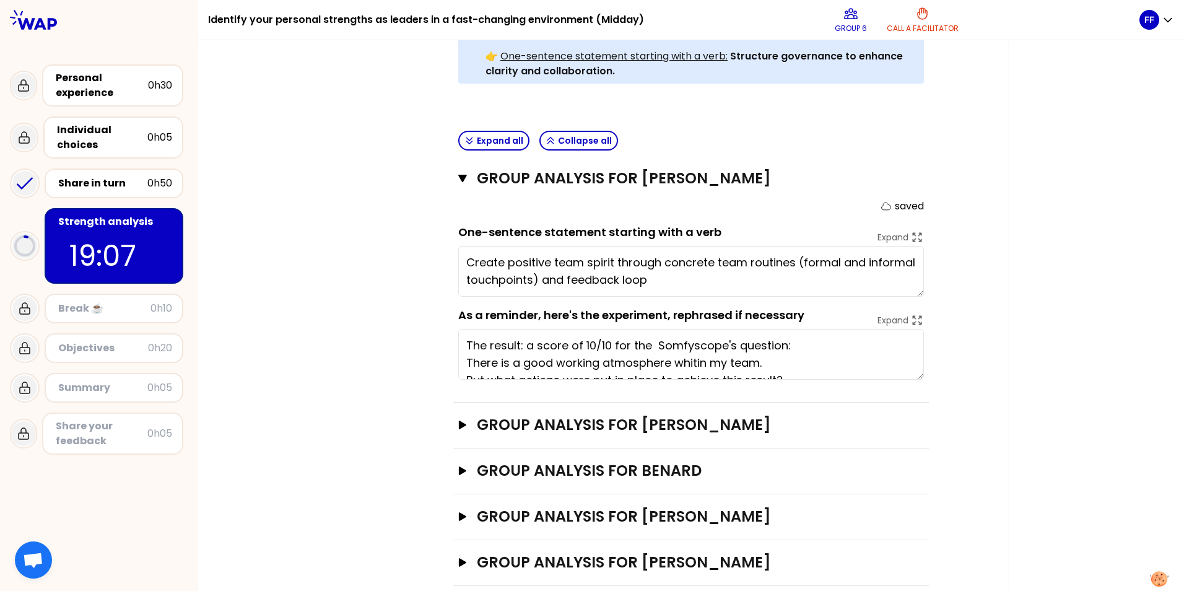
type textarea "Create positive team spirit through concrete team routines (formal and informal…"
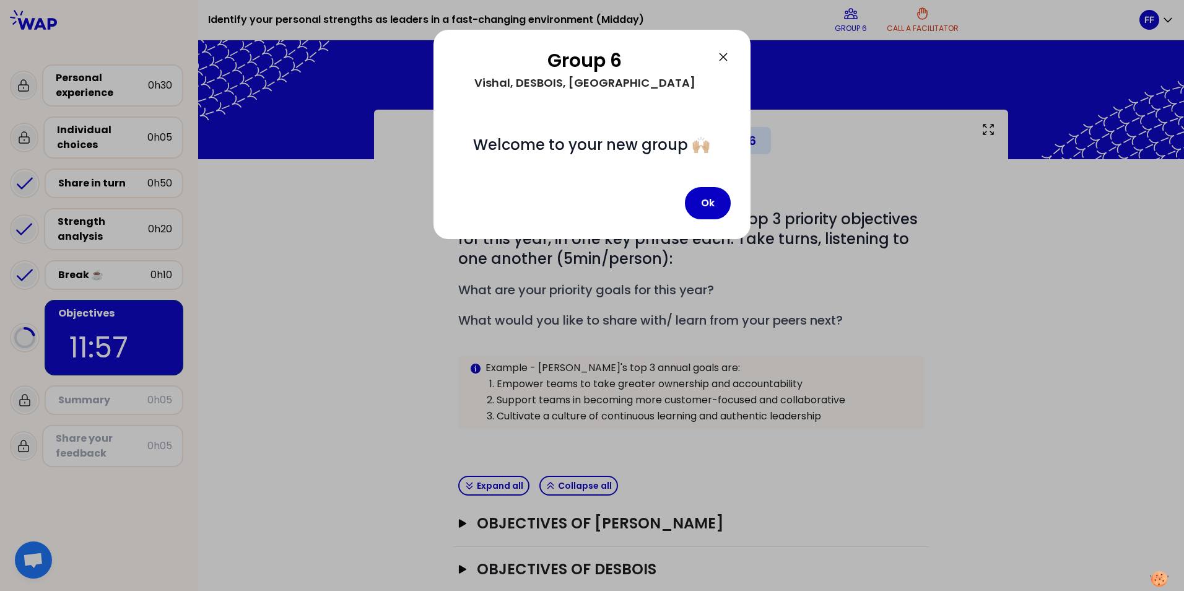
click at [723, 56] on icon at bounding box center [723, 56] width 7 height 7
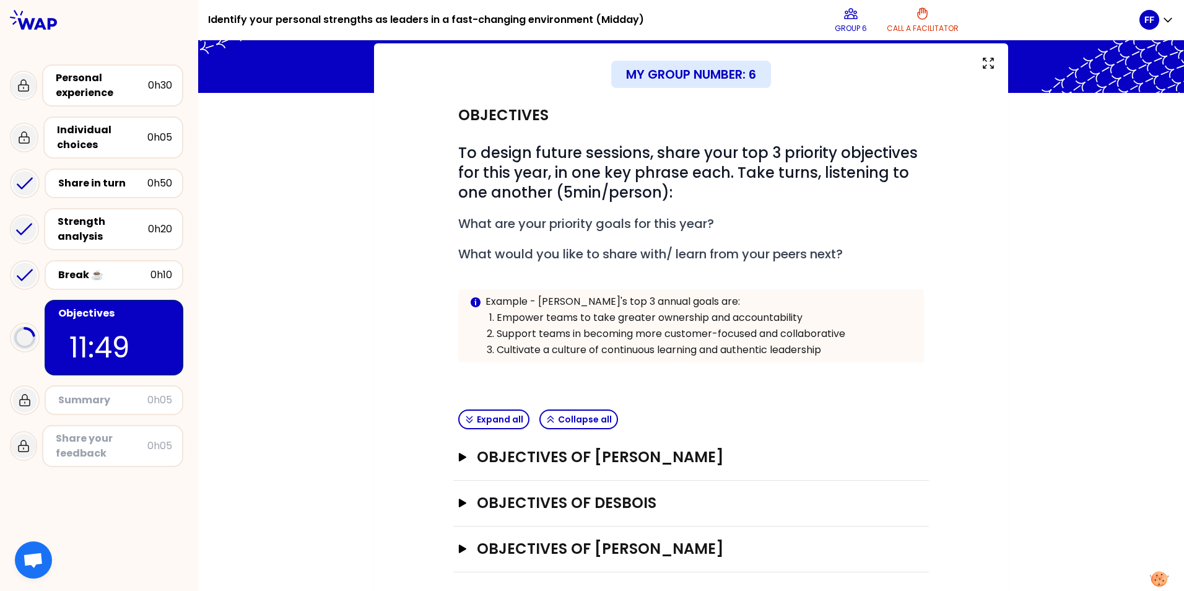
scroll to position [72, 0]
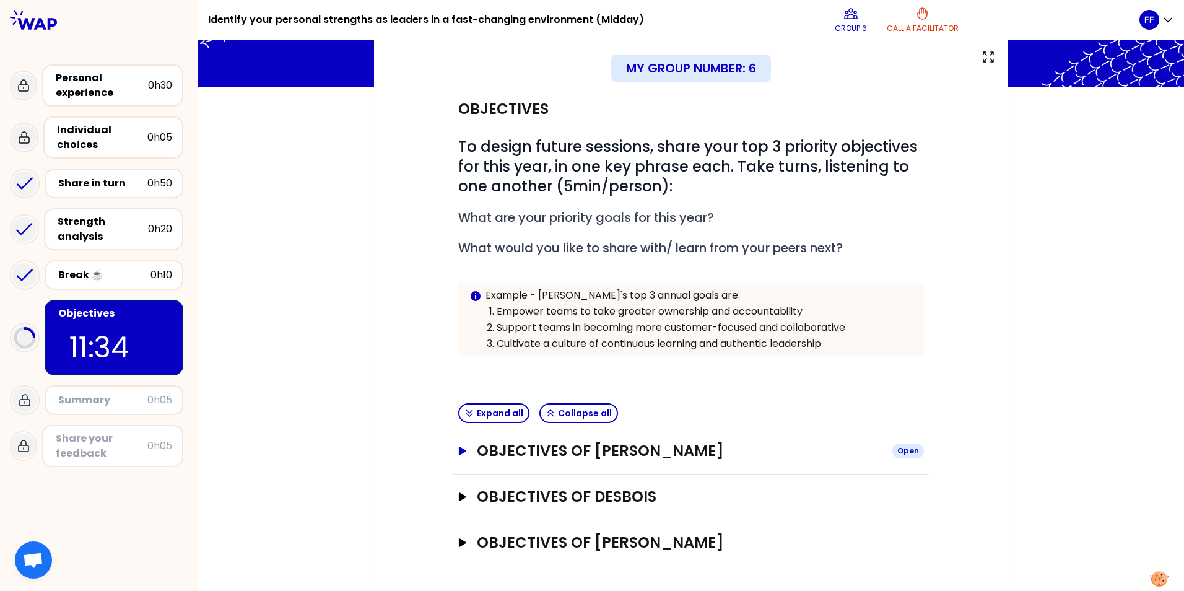
click at [908, 450] on div "Open" at bounding box center [908, 450] width 32 height 15
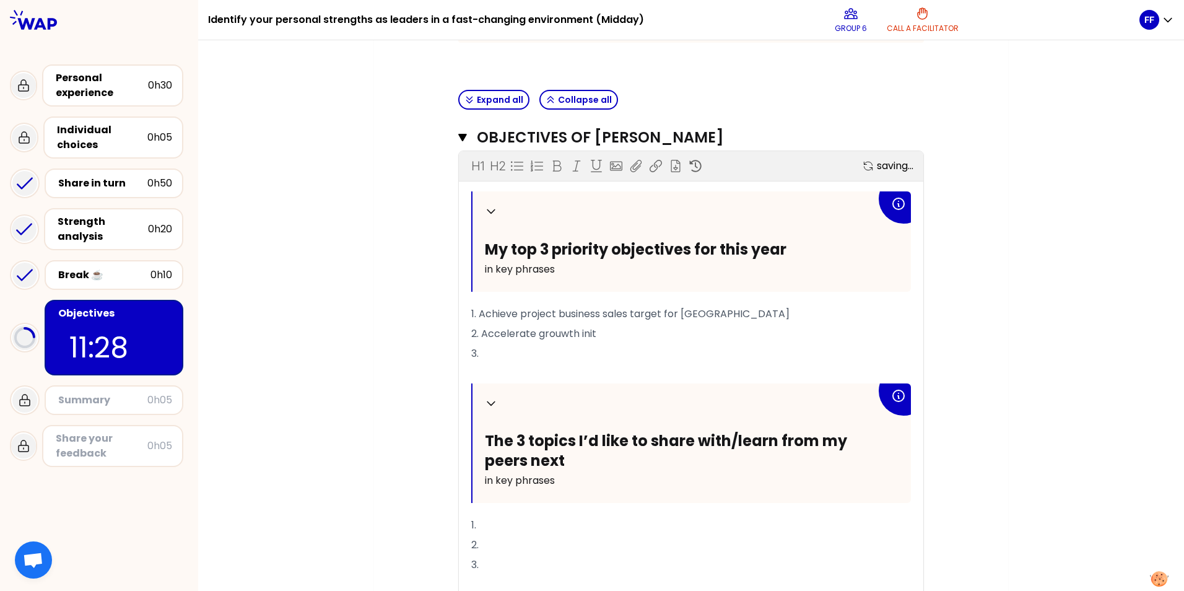
scroll to position [425, 0]
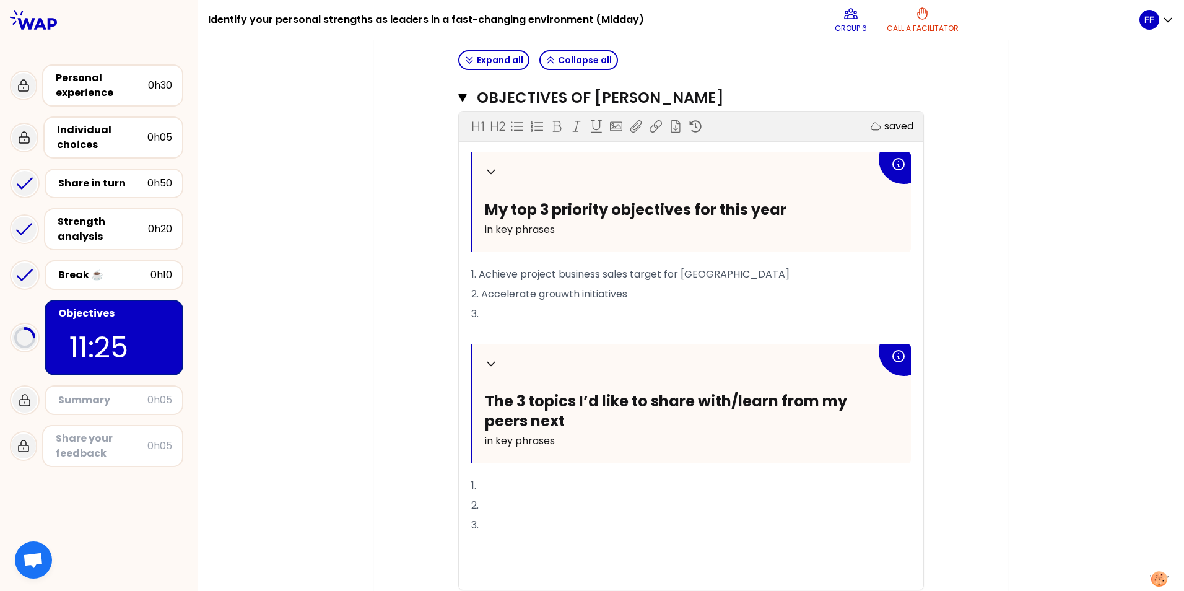
click at [556, 294] on span "2. Accelerate grouwth initiatives" at bounding box center [549, 294] width 156 height 14
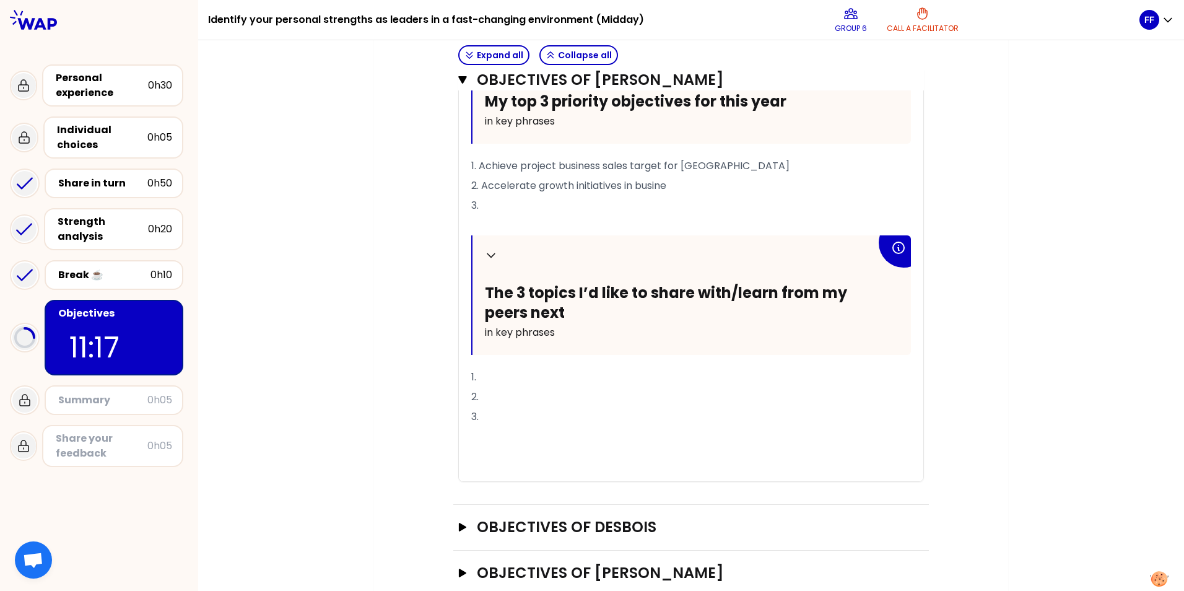
scroll to position [549, 0]
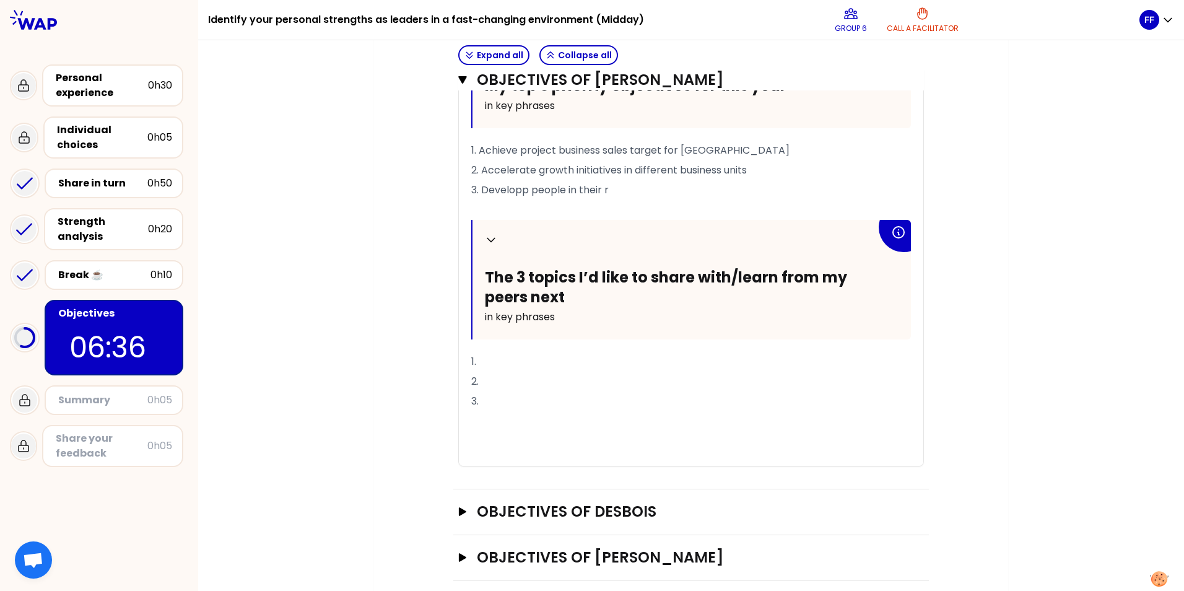
click at [610, 186] on p "3. Developp people in their r" at bounding box center [691, 190] width 440 height 20
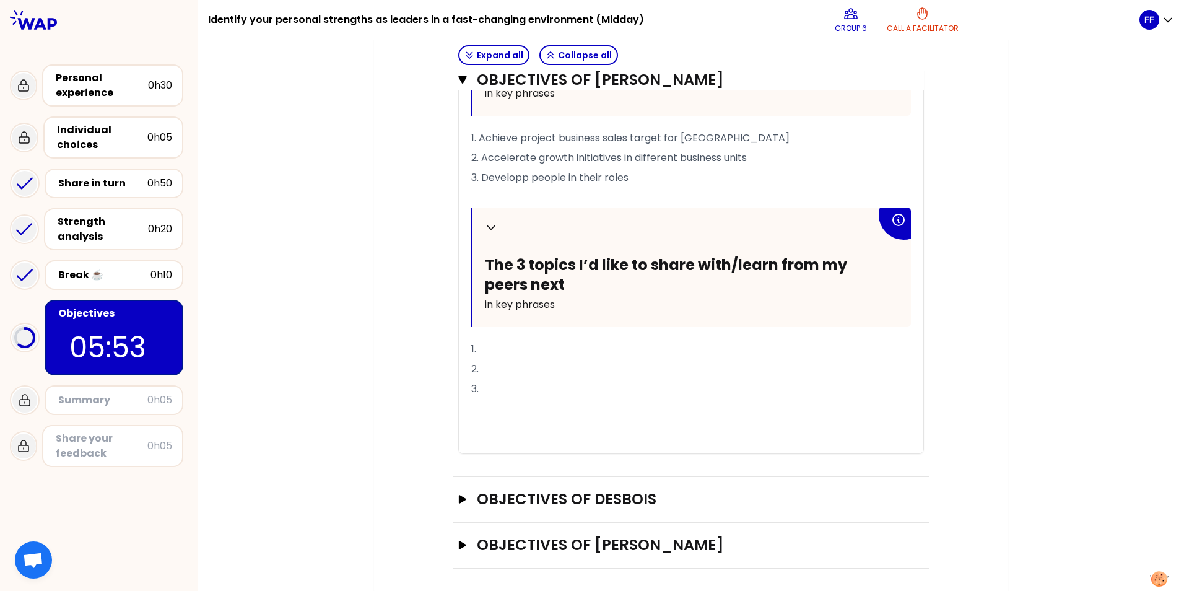
scroll to position [564, 0]
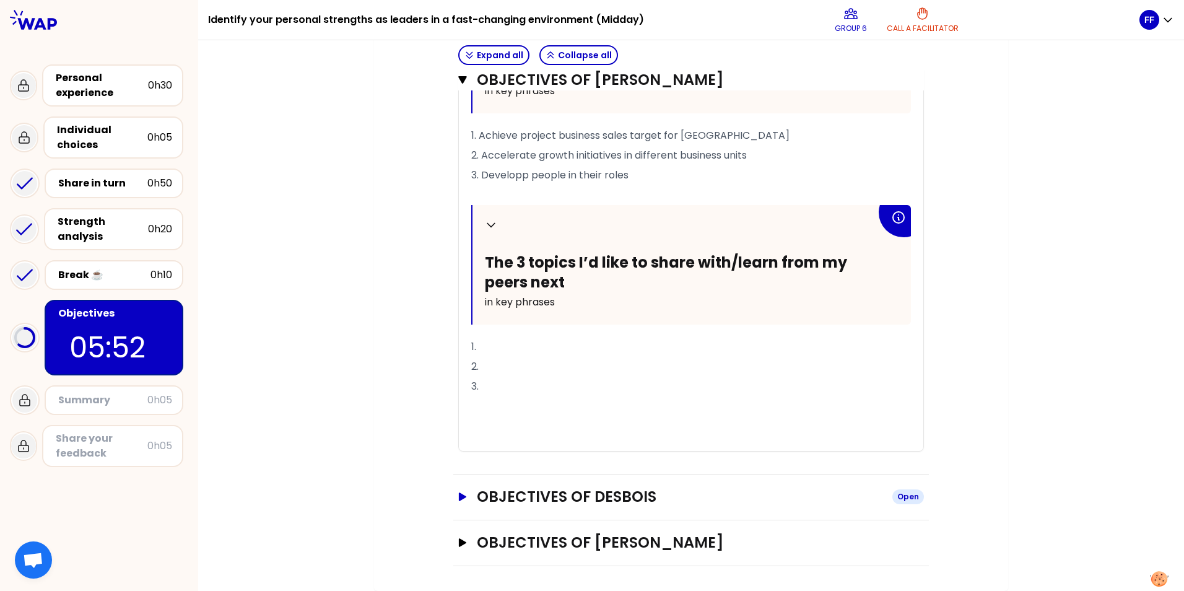
click at [460, 494] on icon "button" at bounding box center [463, 496] width 10 height 9
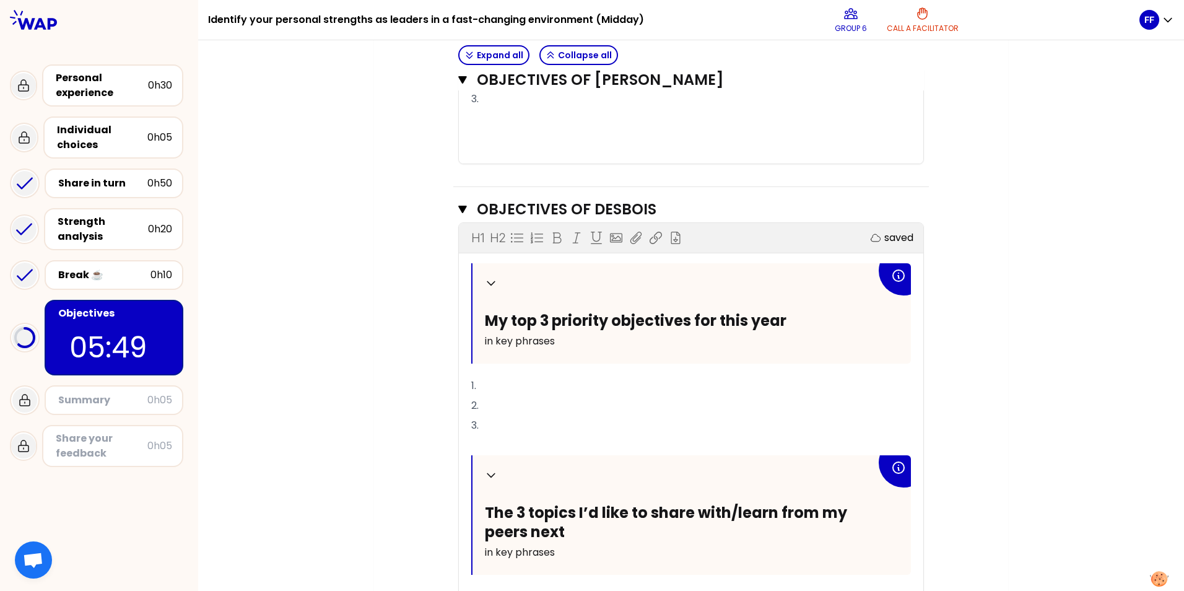
scroll to position [874, 0]
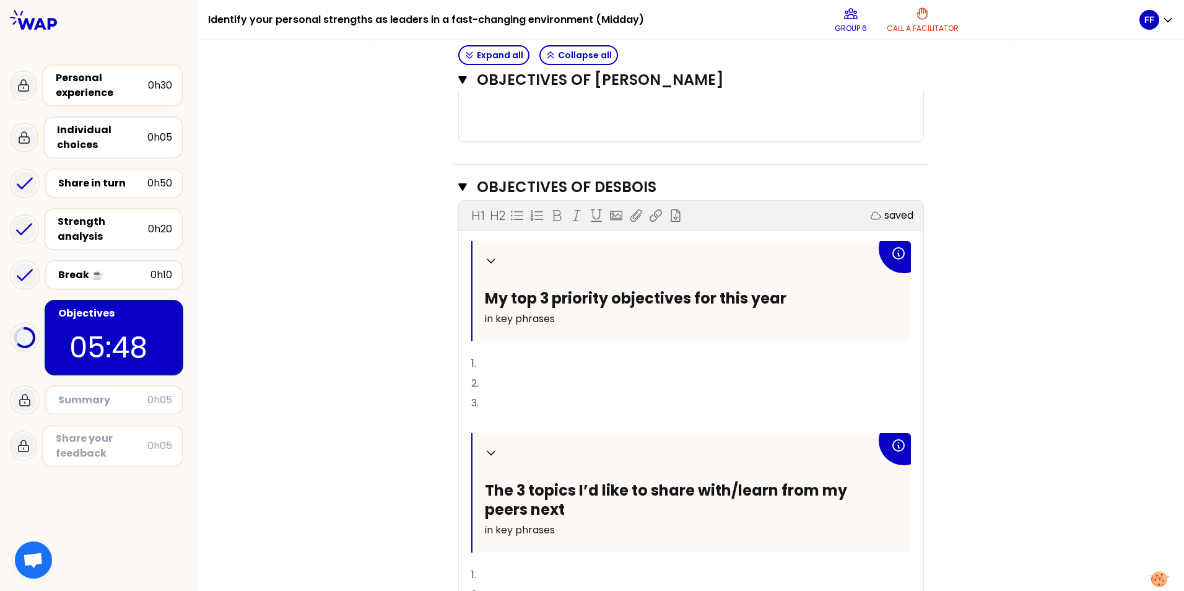
click at [485, 359] on p "1." at bounding box center [691, 364] width 440 height 20
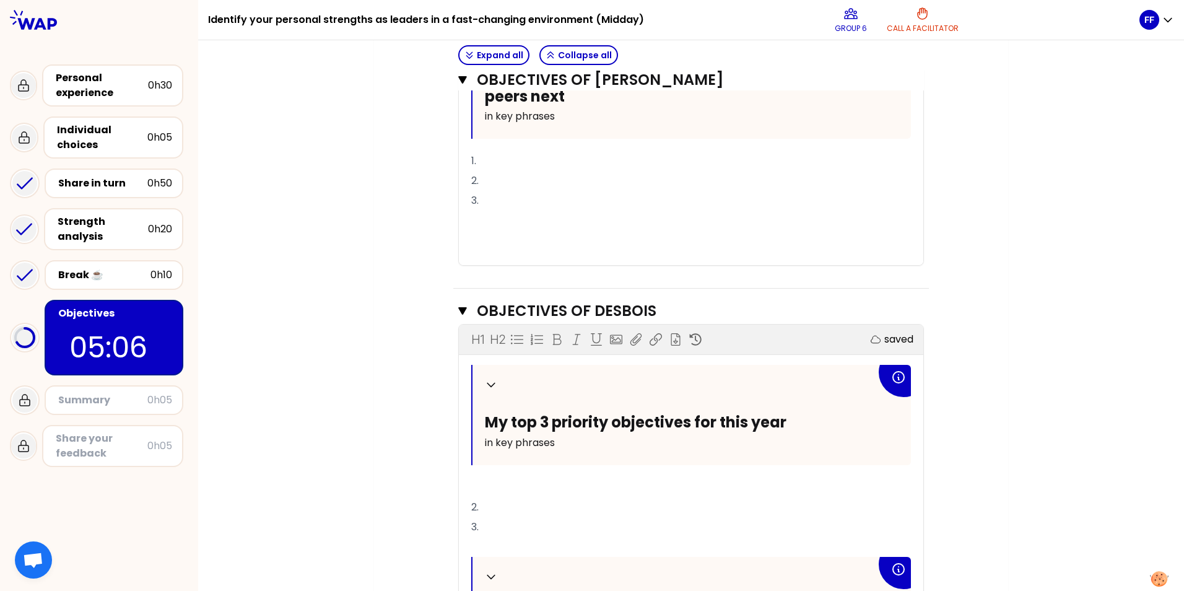
scroll to position [812, 0]
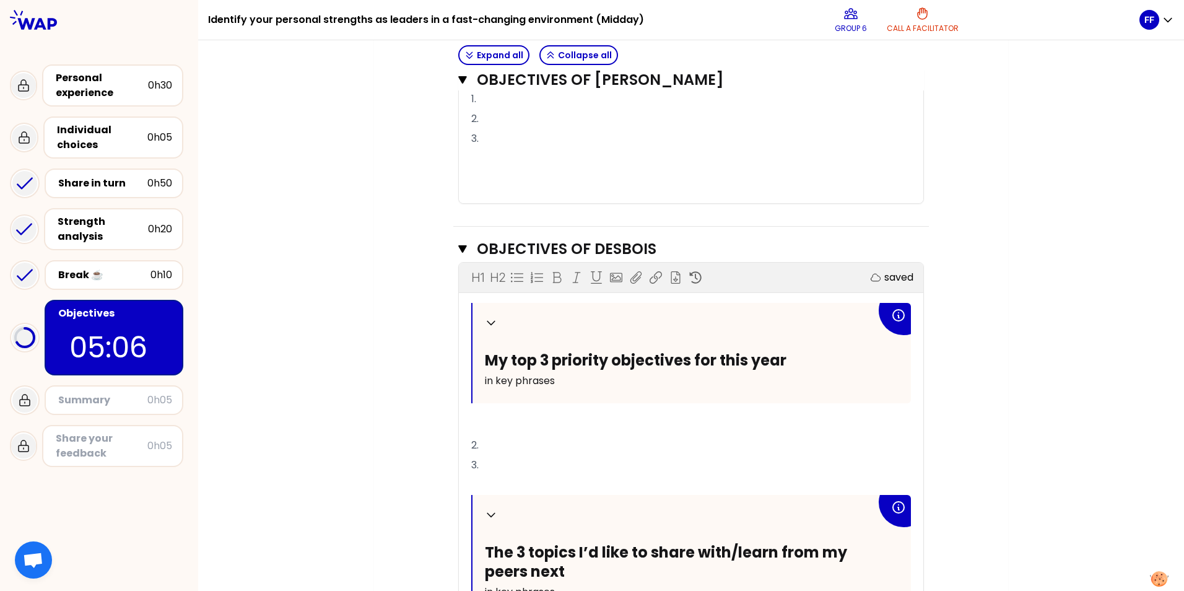
click at [492, 438] on div "Collapse My top 3 priority objectives for this year in key phrases ﻿ 2. 3. ﻿ Co…" at bounding box center [691, 522] width 440 height 438
click at [487, 422] on p "﻿" at bounding box center [691, 426] width 440 height 20
click at [513, 444] on p "2." at bounding box center [691, 445] width 440 height 20
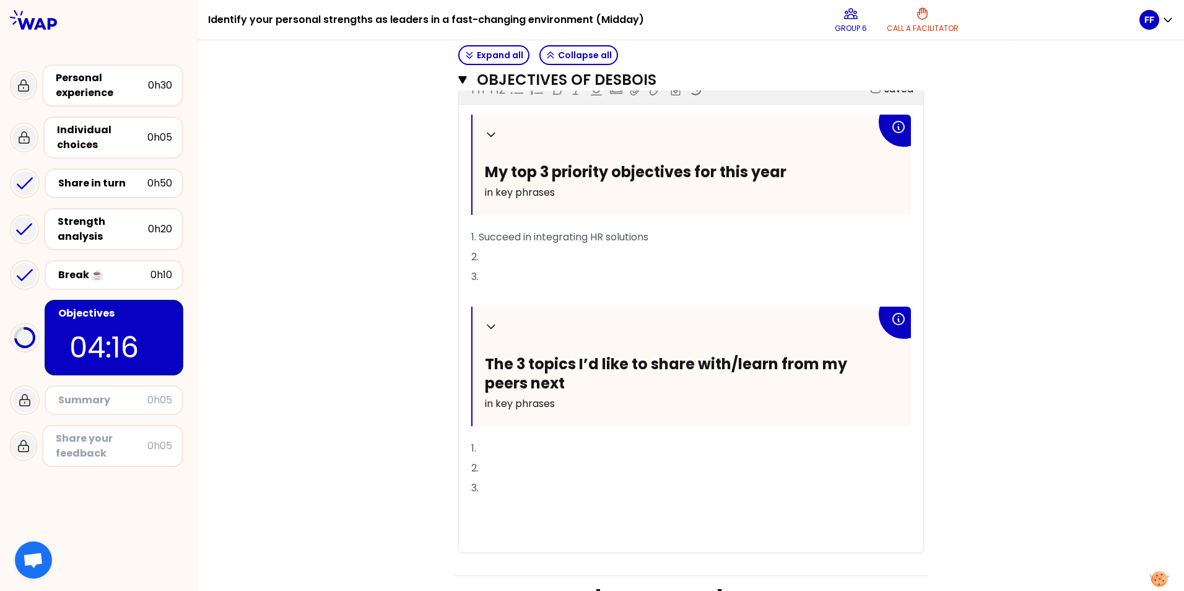
scroll to position [1056, 0]
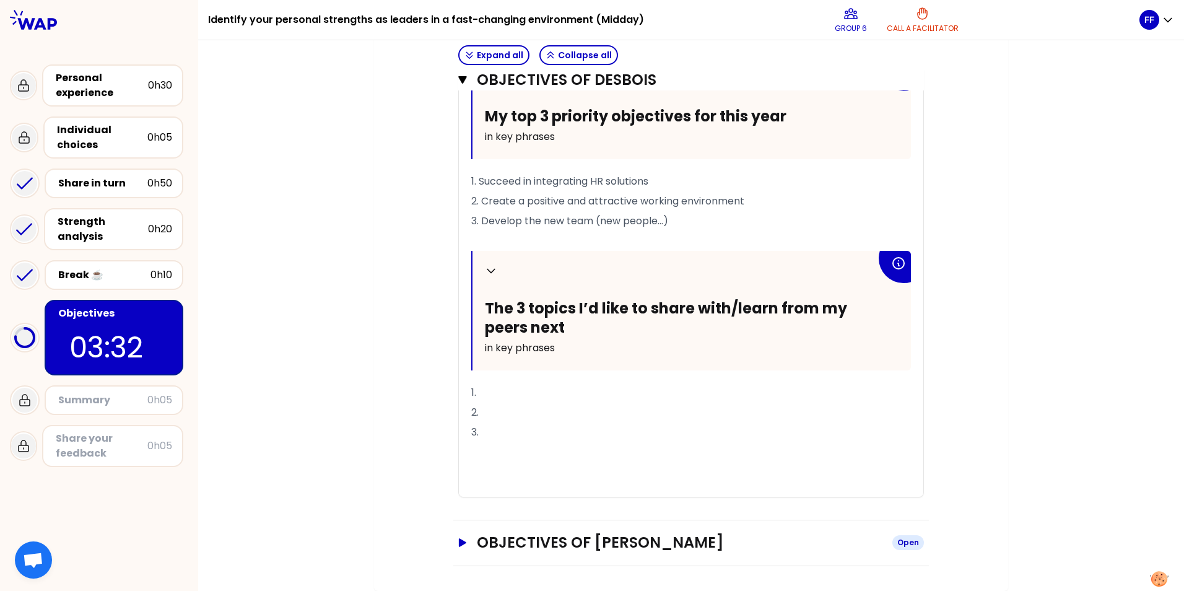
click at [459, 542] on icon "button" at bounding box center [462, 542] width 7 height 9
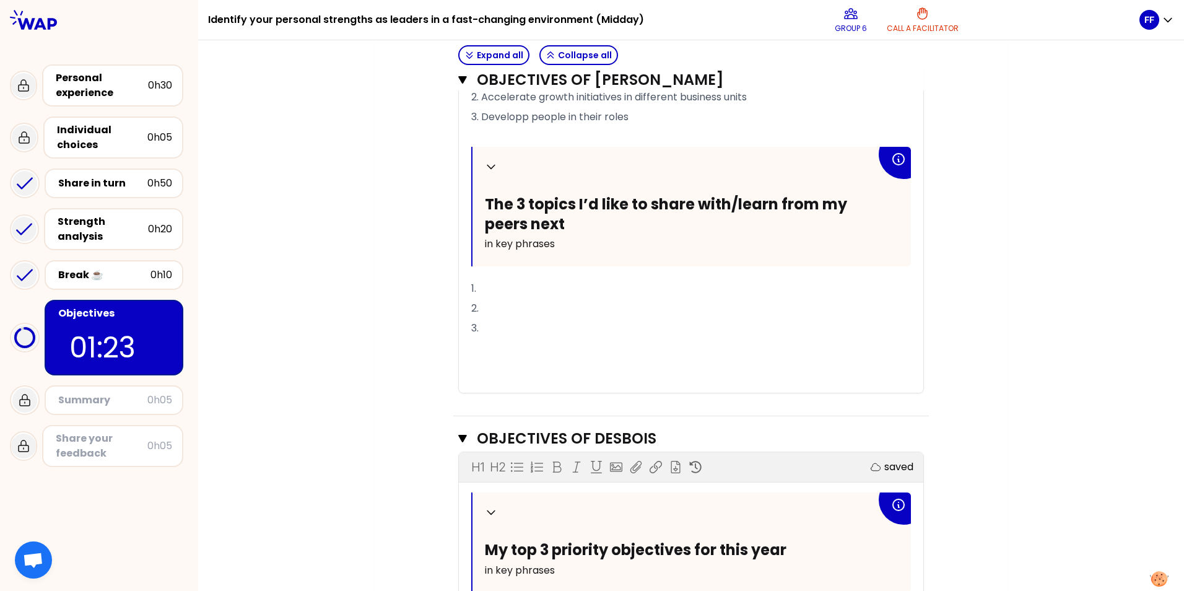
scroll to position [684, 0]
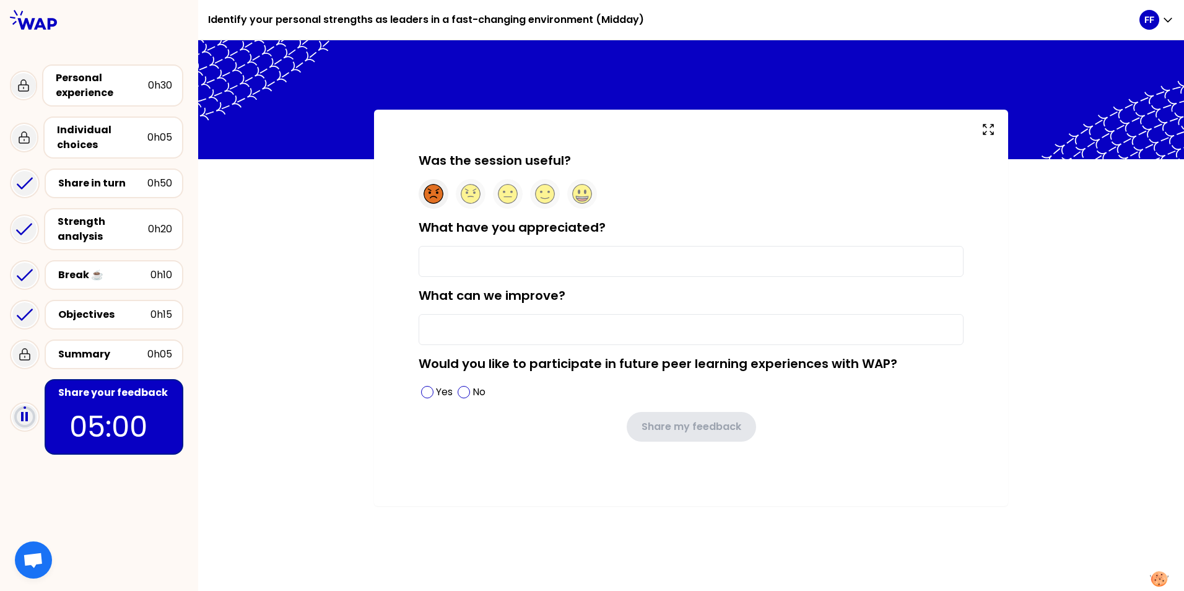
click at [435, 199] on icon at bounding box center [433, 194] width 19 height 19
click at [456, 261] on input "What have you appreciated?" at bounding box center [691, 261] width 545 height 31
click at [499, 194] on icon at bounding box center [508, 194] width 20 height 20
click at [473, 194] on icon at bounding box center [470, 194] width 19 height 19
click at [444, 253] on input "What have you appreciated?" at bounding box center [691, 261] width 545 height 31
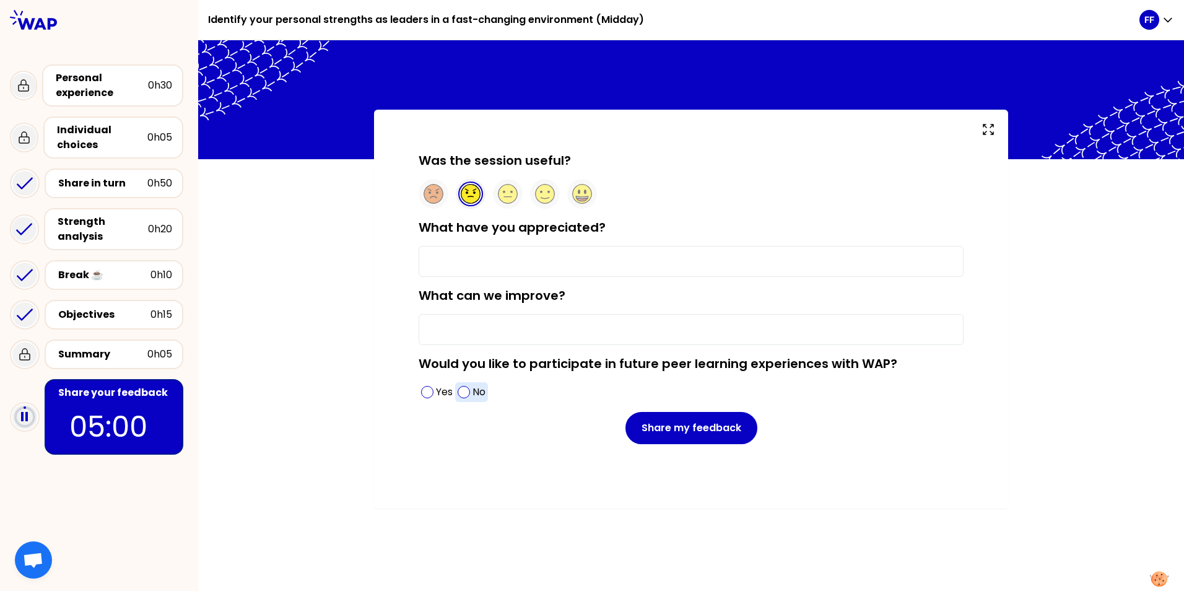
click at [462, 391] on span at bounding box center [464, 392] width 12 height 12
click at [377, 251] on div "Was the session useful? What have you appreciated? What can we improve? Would y…" at bounding box center [691, 309] width 634 height 399
click at [331, 311] on div "Was the session useful? What have you appreciated? What can we improve? Would y…" at bounding box center [691, 309] width 986 height 399
click at [480, 262] on input "What have you appreciated?" at bounding box center [691, 261] width 545 height 31
click at [513, 324] on input "What can we improve?" at bounding box center [691, 329] width 545 height 31
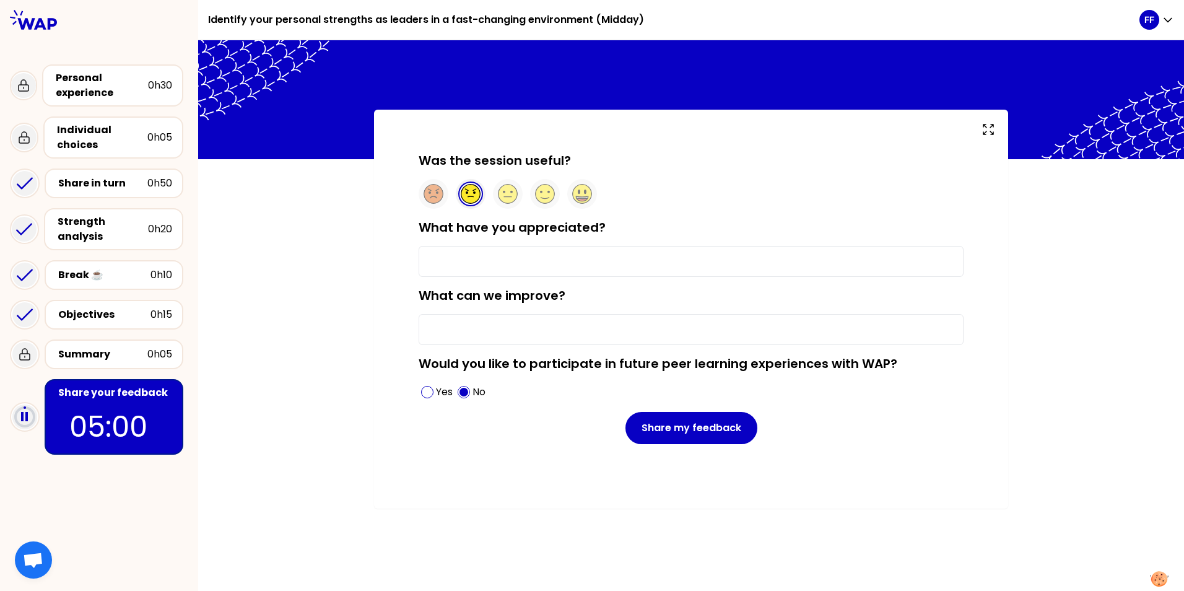
click at [499, 266] on input "What have you appreciated?" at bounding box center [691, 261] width 545 height 31
type input "The energy of the team animating"
click at [444, 336] on input "What can we improve?" at bounding box center [691, 329] width 545 height 31
type input "T"
click at [613, 261] on input "The energy of the team animating" at bounding box center [691, 261] width 545 height 31
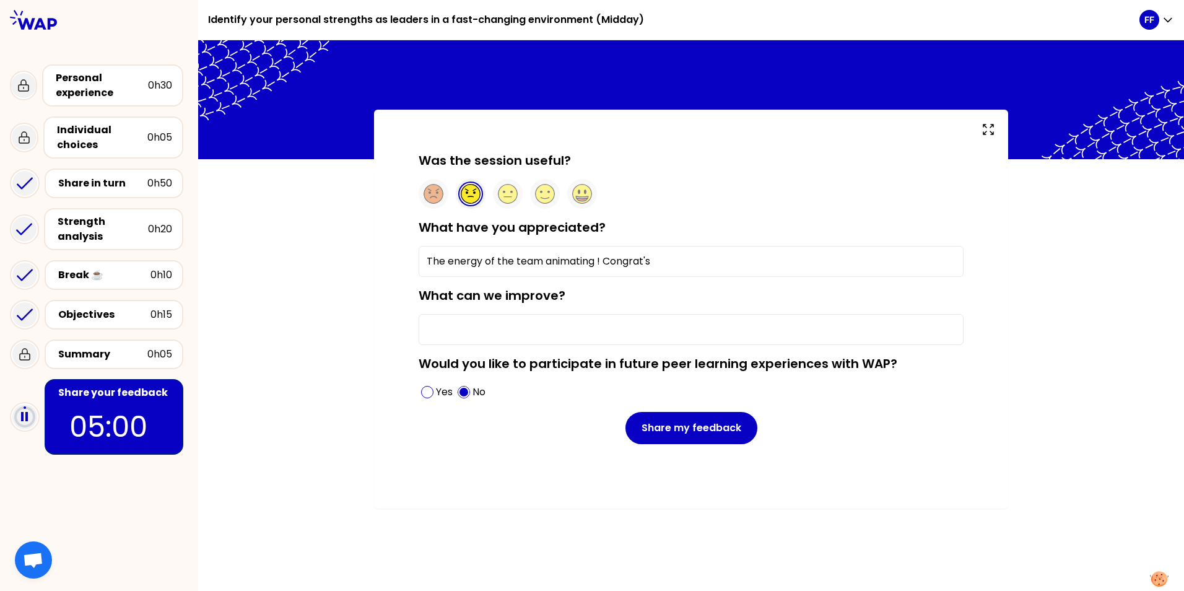
type input "The energy of the team animating ! Congrat's"
click at [461, 331] on input "What can we improve?" at bounding box center [691, 329] width 545 height 31
click at [539, 527] on div "Was the session useful? What have you appreciated? The energy of the team anima…" at bounding box center [691, 315] width 986 height 551
click at [468, 328] on input "What can we improve?" at bounding box center [691, 329] width 545 height 31
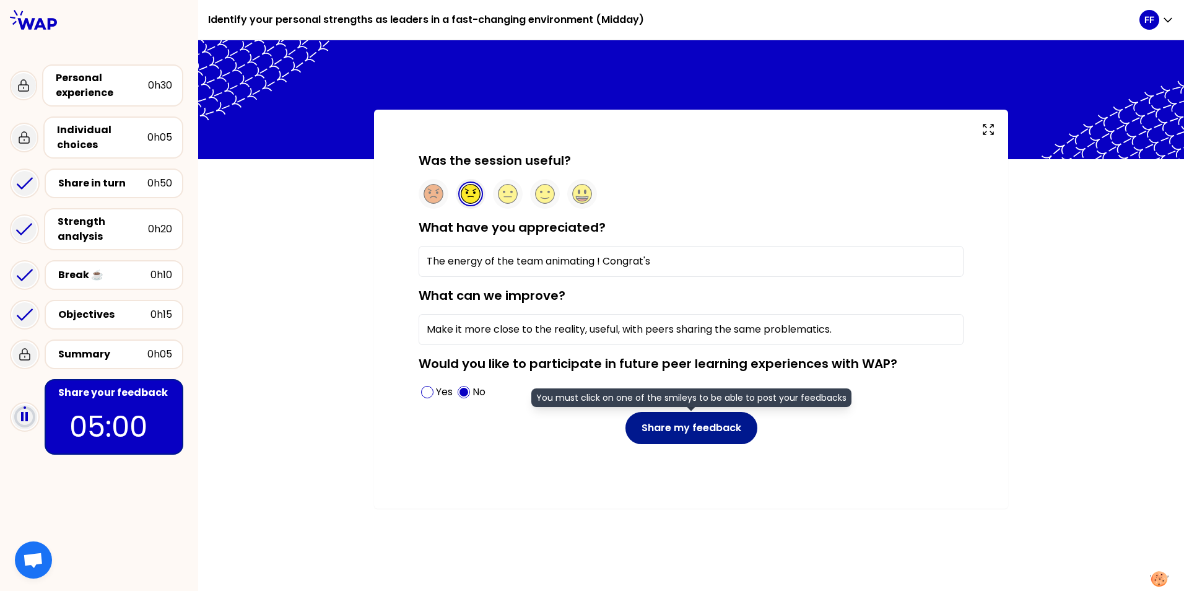
type input "Make it more close to the reality, useful, with peers sharing the same problema…"
click at [701, 443] on button "Share my feedback" at bounding box center [691, 428] width 132 height 32
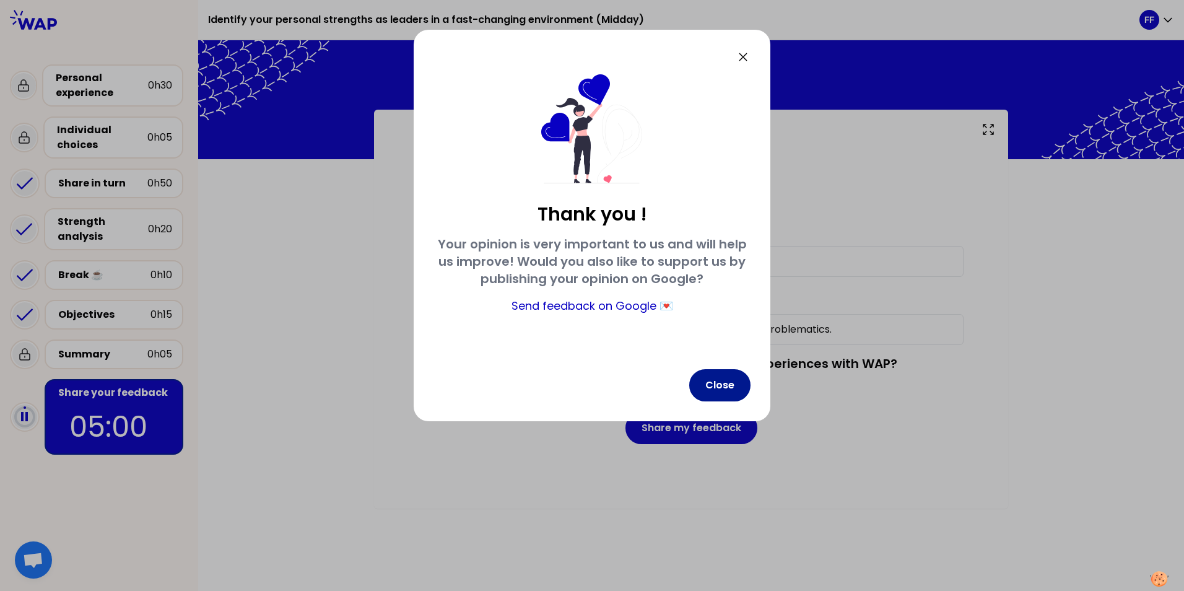
click at [726, 386] on button "Close" at bounding box center [719, 385] width 61 height 32
